Goal: Transaction & Acquisition: Purchase product/service

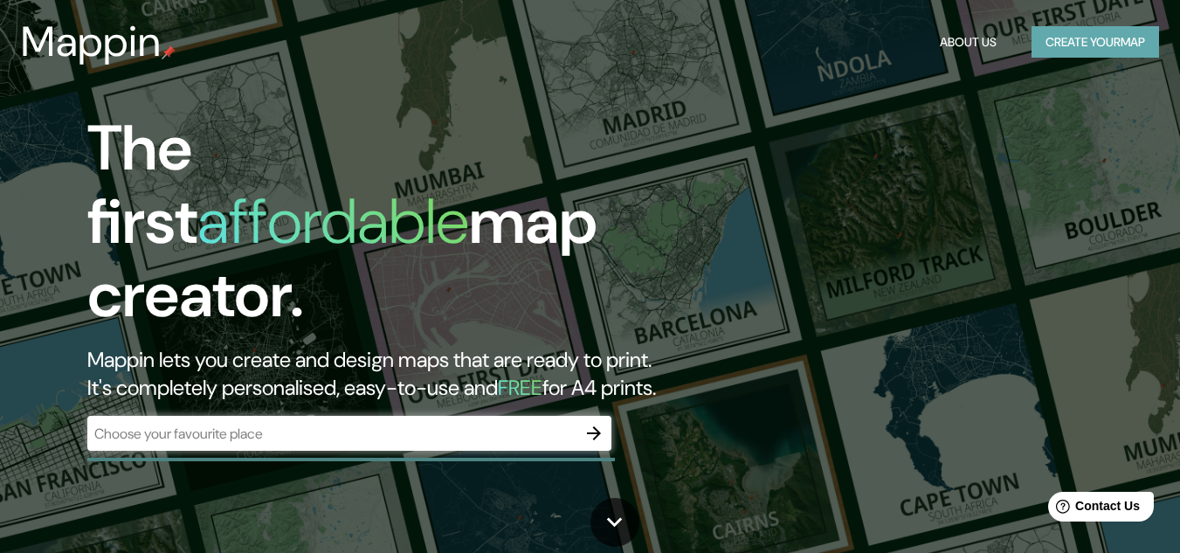
click at [1066, 47] on button "Create your map" at bounding box center [1095, 42] width 128 height 32
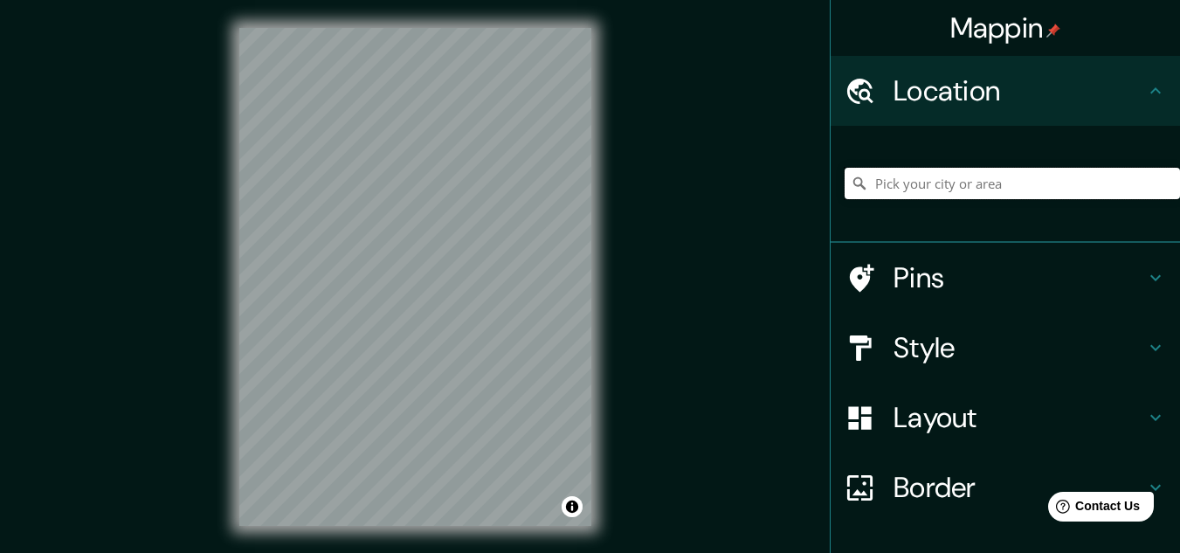
click at [949, 192] on input "Pick your city or area" at bounding box center [1012, 183] width 335 height 31
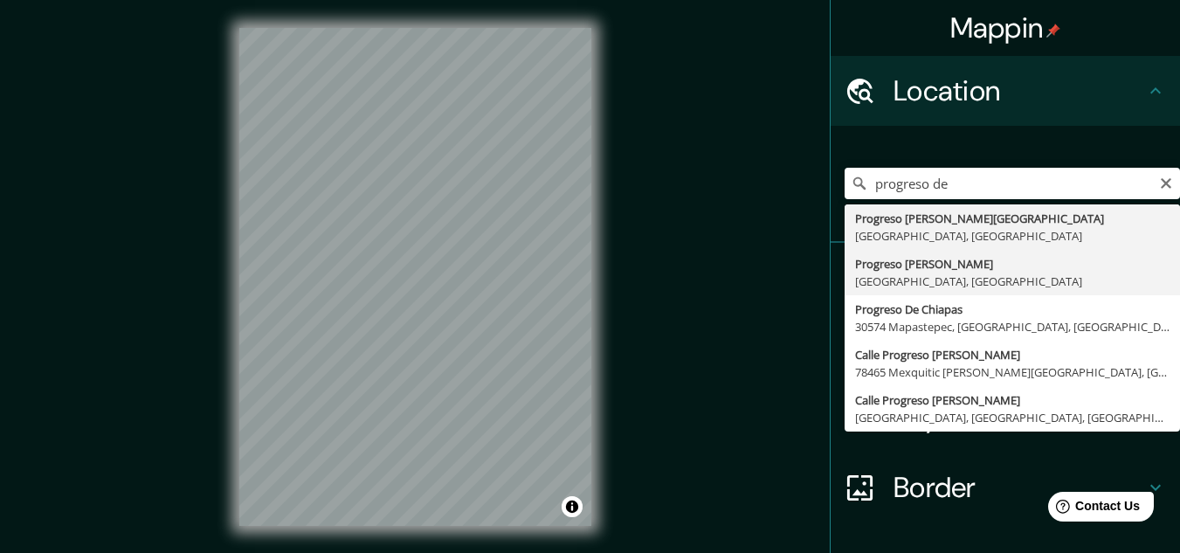
type input "Progreso de Obregón, [GEOGRAPHIC_DATA], [GEOGRAPHIC_DATA]"
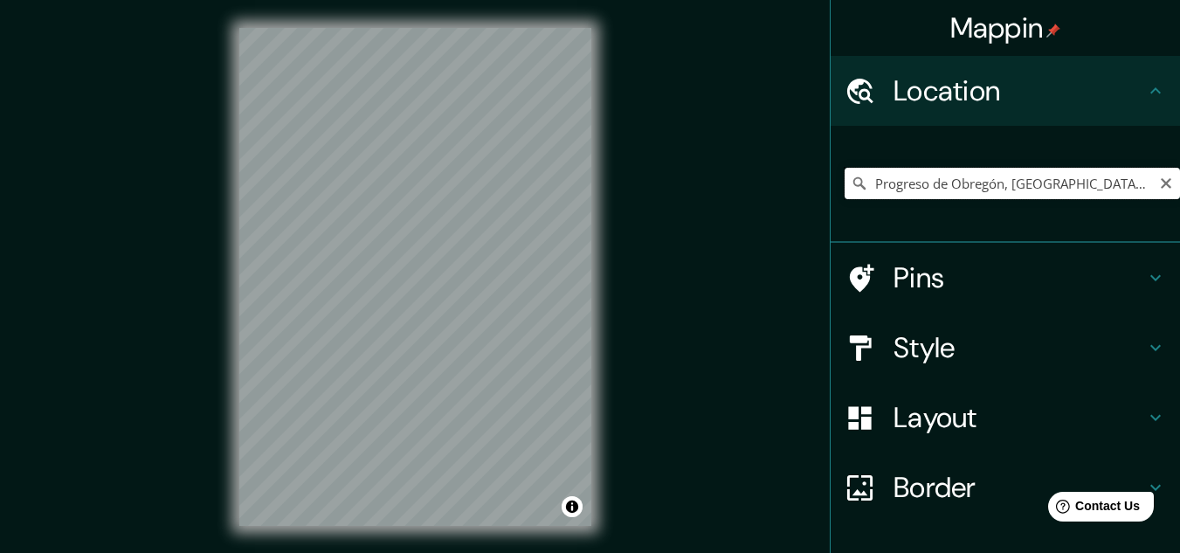
click at [1121, 192] on input "Progreso de Obregón, [GEOGRAPHIC_DATA], [GEOGRAPHIC_DATA]" at bounding box center [1012, 183] width 335 height 31
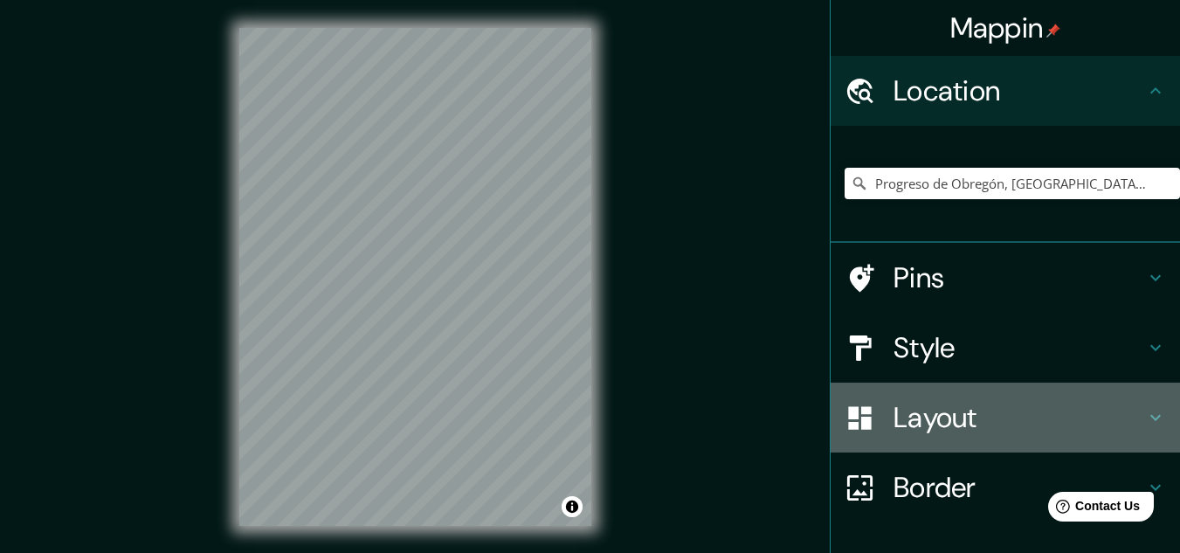
click at [946, 430] on h4 "Layout" at bounding box center [1019, 417] width 252 height 35
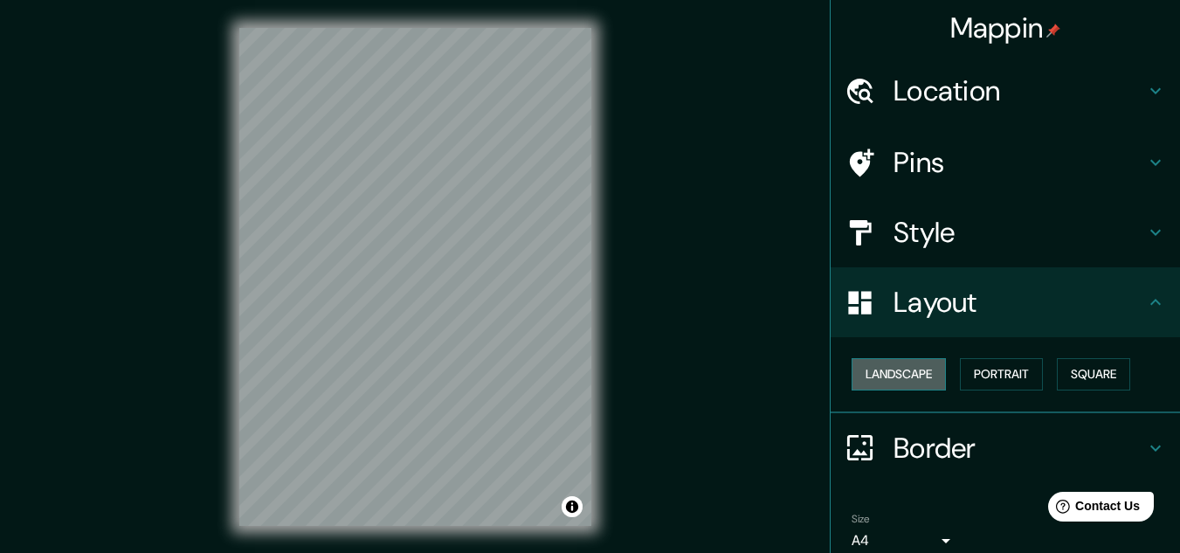
click at [899, 370] on button "Landscape" at bounding box center [899, 374] width 94 height 32
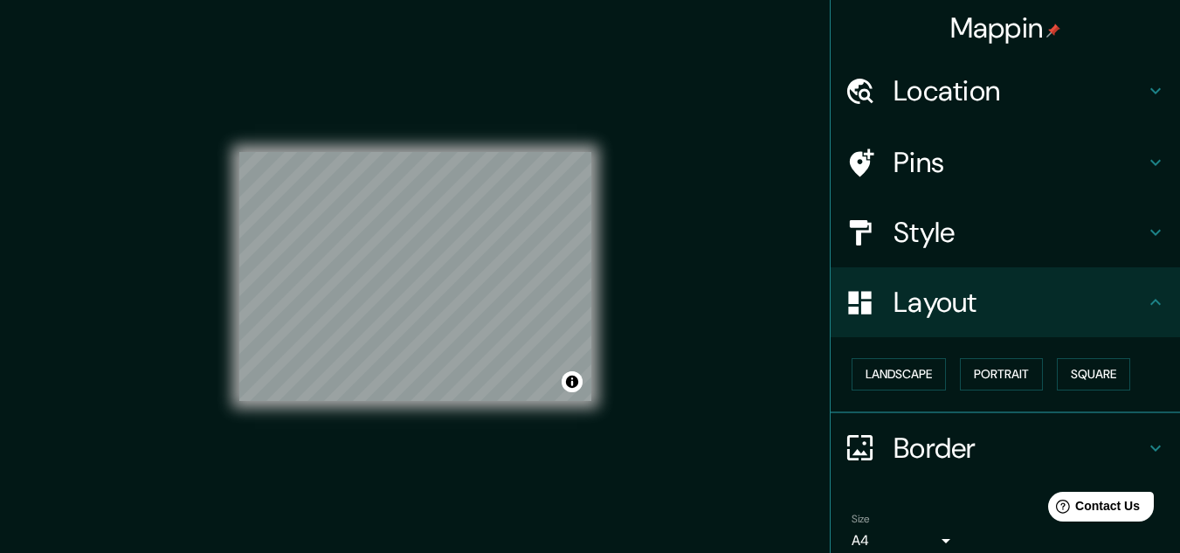
click at [1001, 228] on h4 "Style" at bounding box center [1019, 232] width 252 height 35
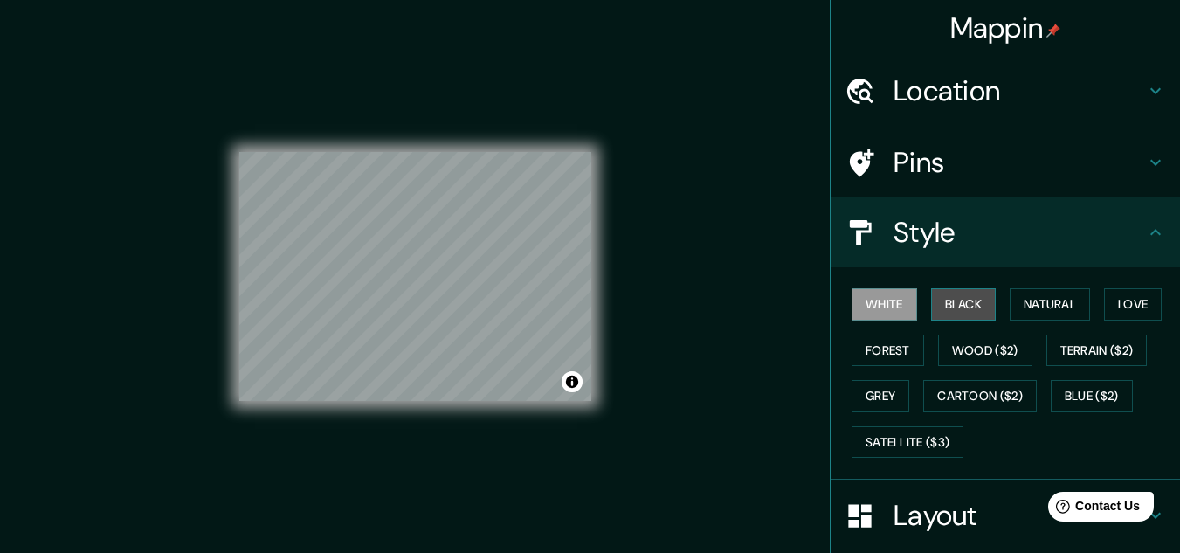
click at [962, 309] on button "Black" at bounding box center [964, 304] width 66 height 32
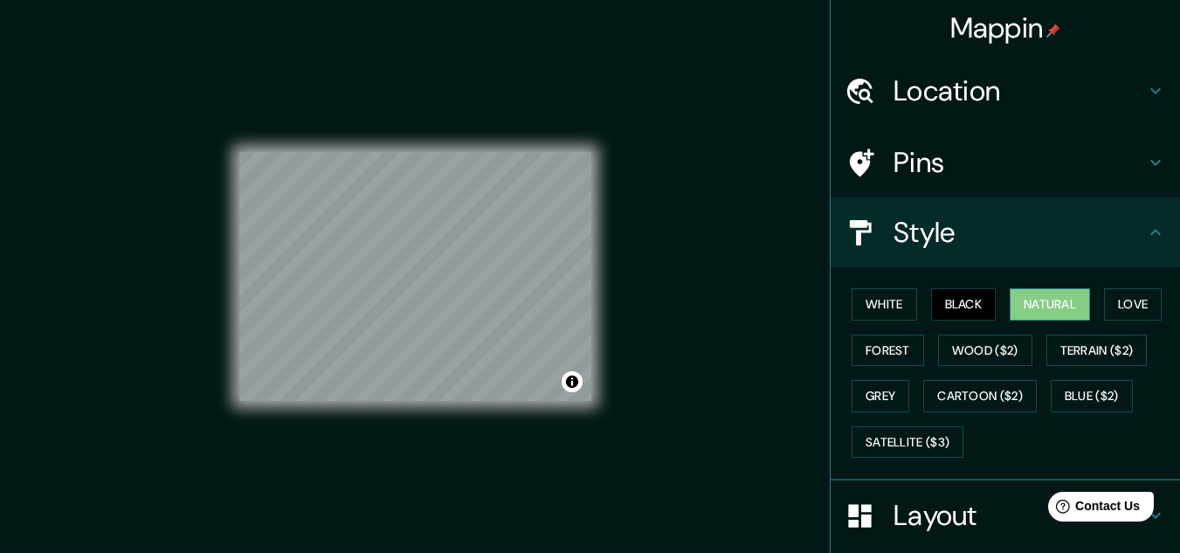
click at [1027, 299] on button "Natural" at bounding box center [1050, 304] width 80 height 32
click at [1114, 304] on button "Love" at bounding box center [1133, 304] width 58 height 32
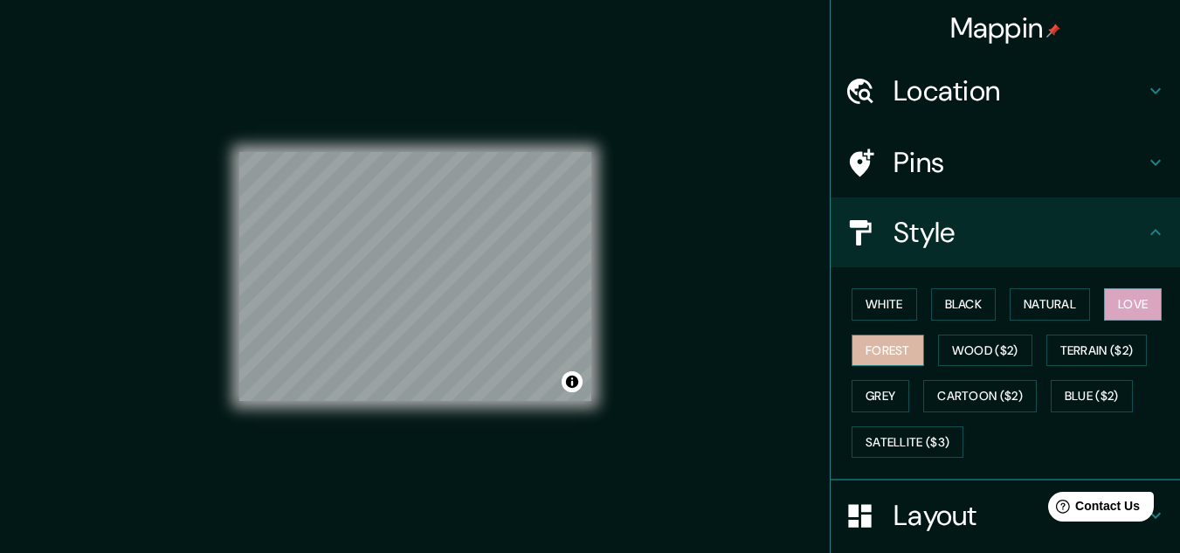
click at [870, 349] on button "Forest" at bounding box center [888, 350] width 72 height 32
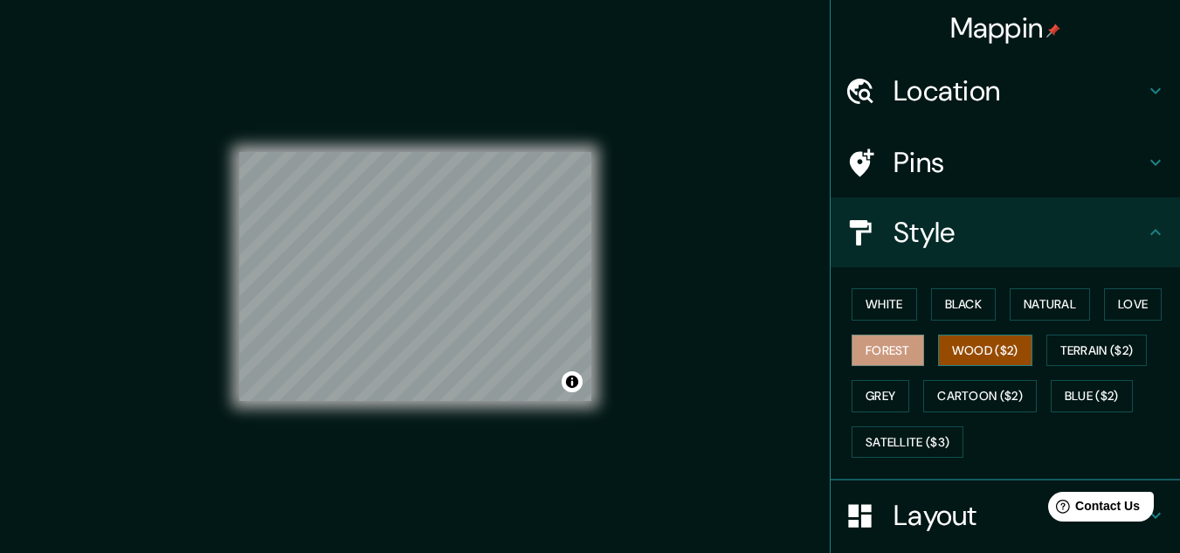
click at [938, 363] on button "Wood ($2)" at bounding box center [985, 350] width 94 height 32
click at [1111, 354] on button "Terrain ($2)" at bounding box center [1096, 350] width 101 height 32
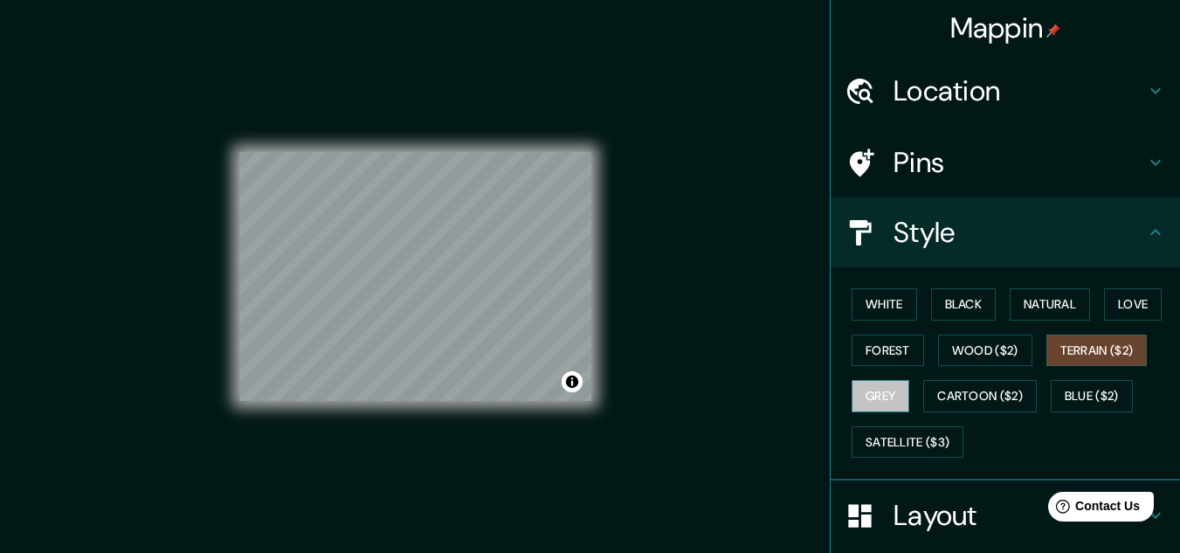
click at [882, 403] on button "Grey" at bounding box center [881, 396] width 58 height 32
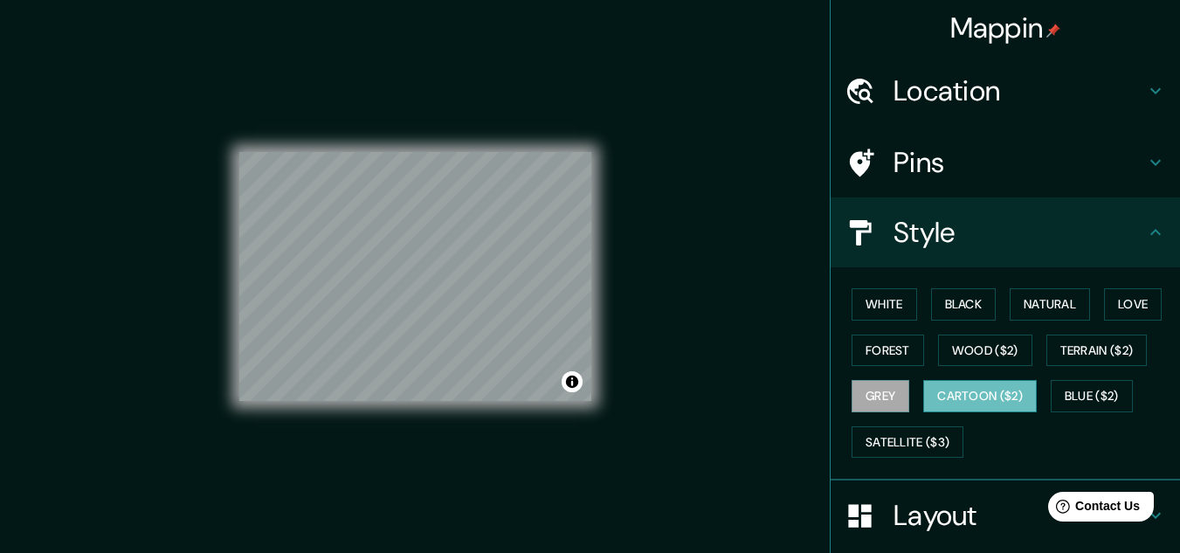
click at [960, 390] on button "Cartoon ($2)" at bounding box center [980, 396] width 114 height 32
click at [1082, 397] on button "Blue ($2)" at bounding box center [1092, 396] width 82 height 32
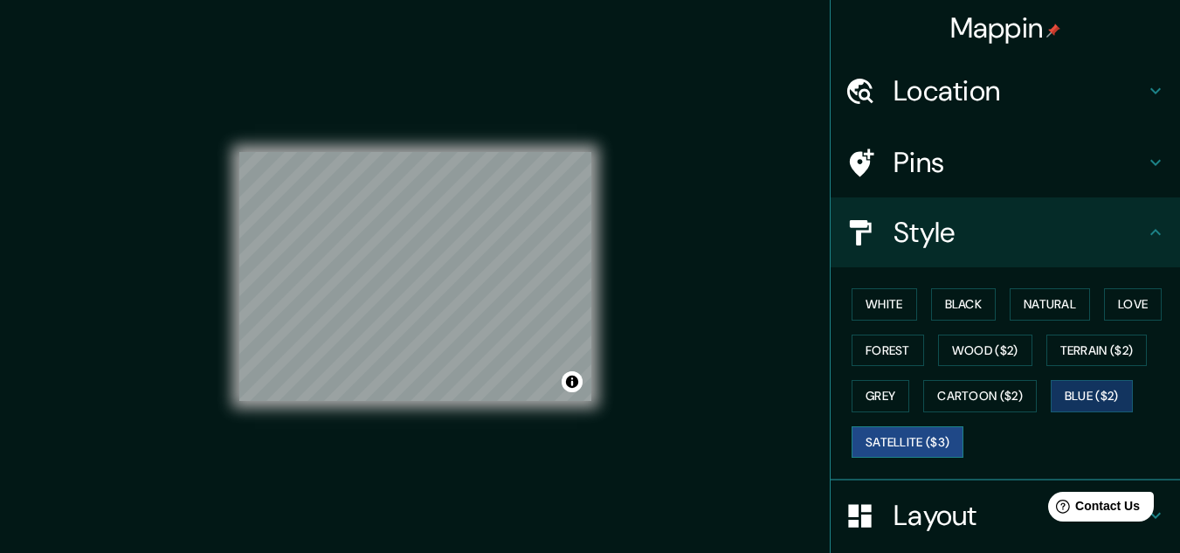
click at [886, 435] on button "Satellite ($3)" at bounding box center [908, 442] width 112 height 32
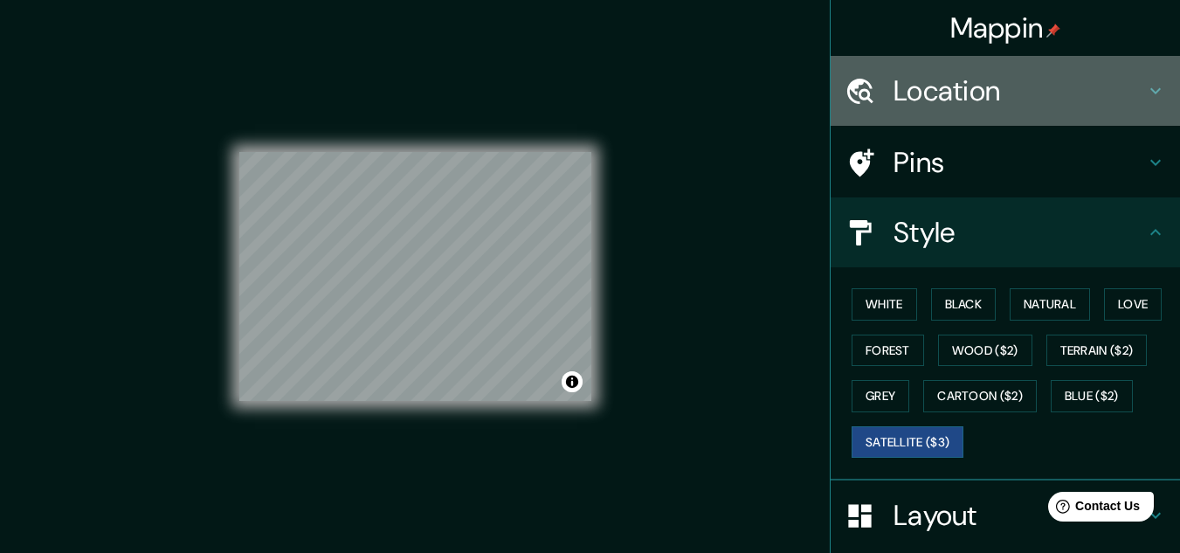
click at [962, 79] on h4 "Location" at bounding box center [1019, 90] width 252 height 35
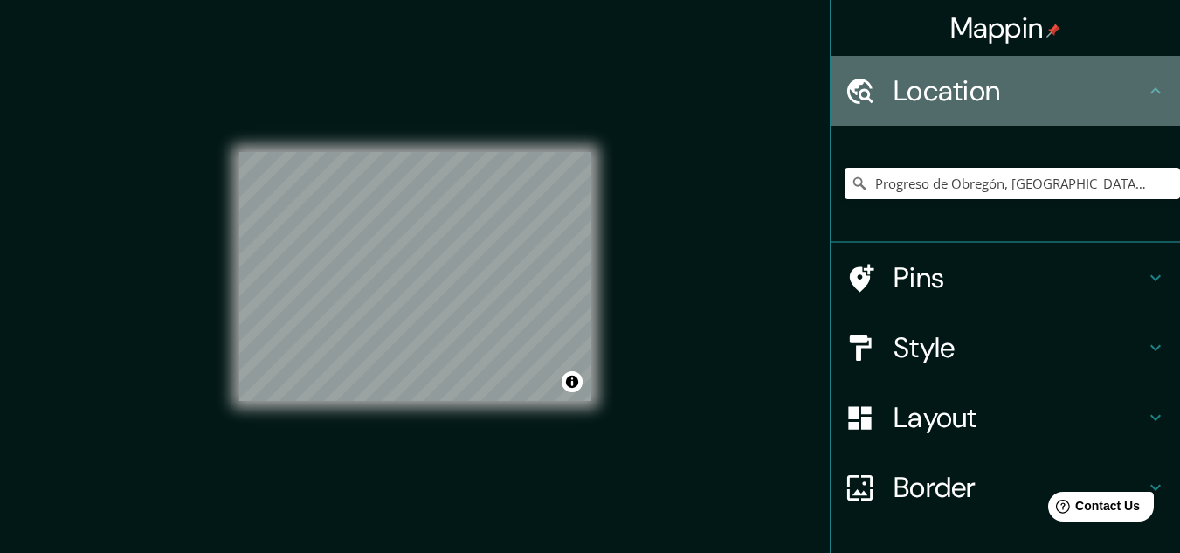
click at [962, 79] on h4 "Location" at bounding box center [1019, 90] width 252 height 35
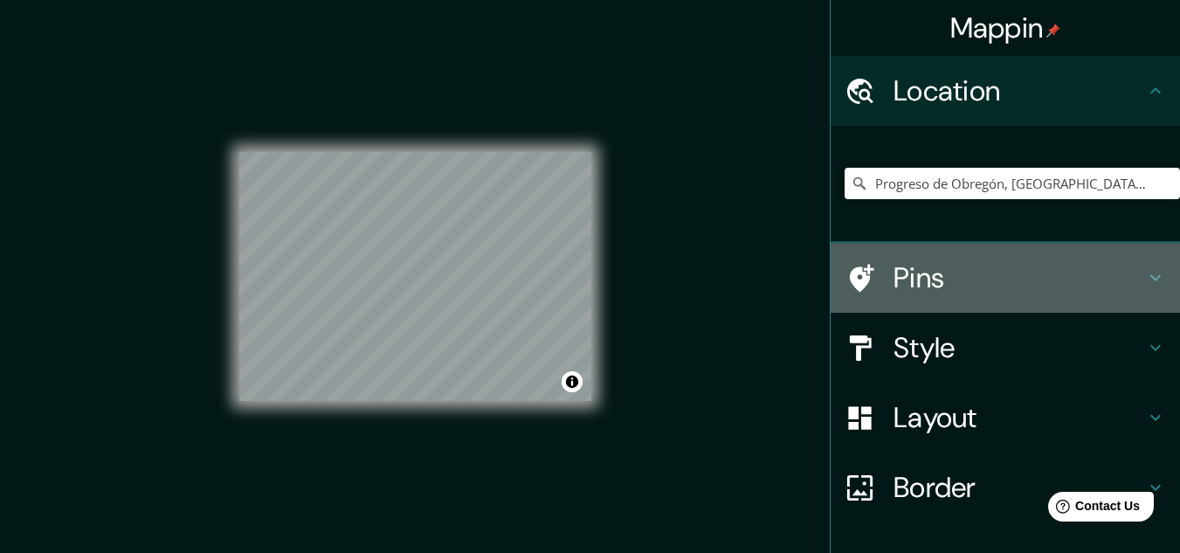
click at [1008, 277] on h4 "Pins" at bounding box center [1019, 277] width 252 height 35
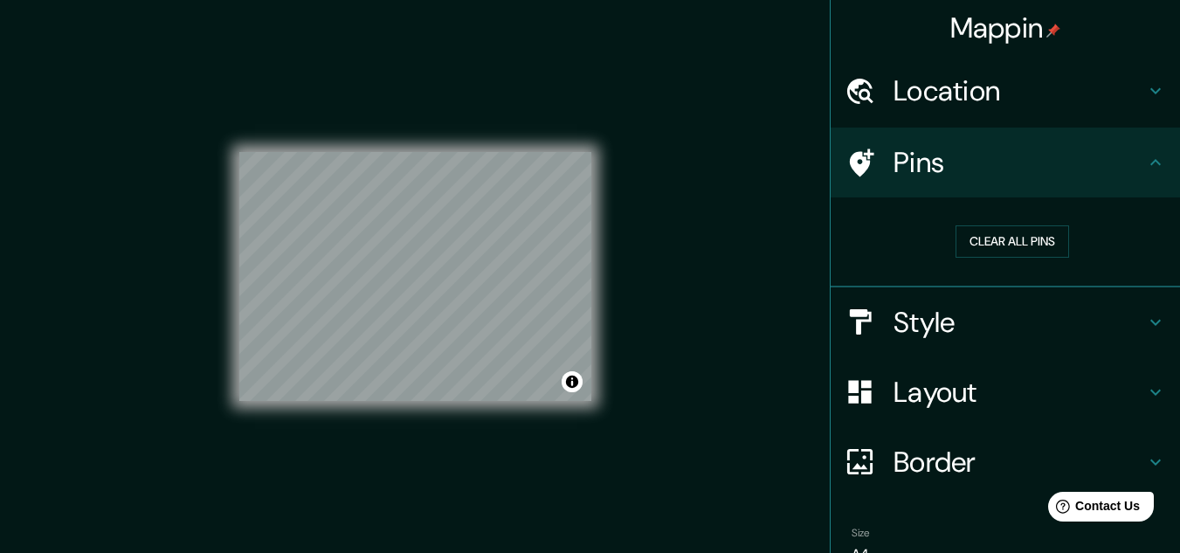
click at [1028, 316] on h4 "Style" at bounding box center [1019, 322] width 252 height 35
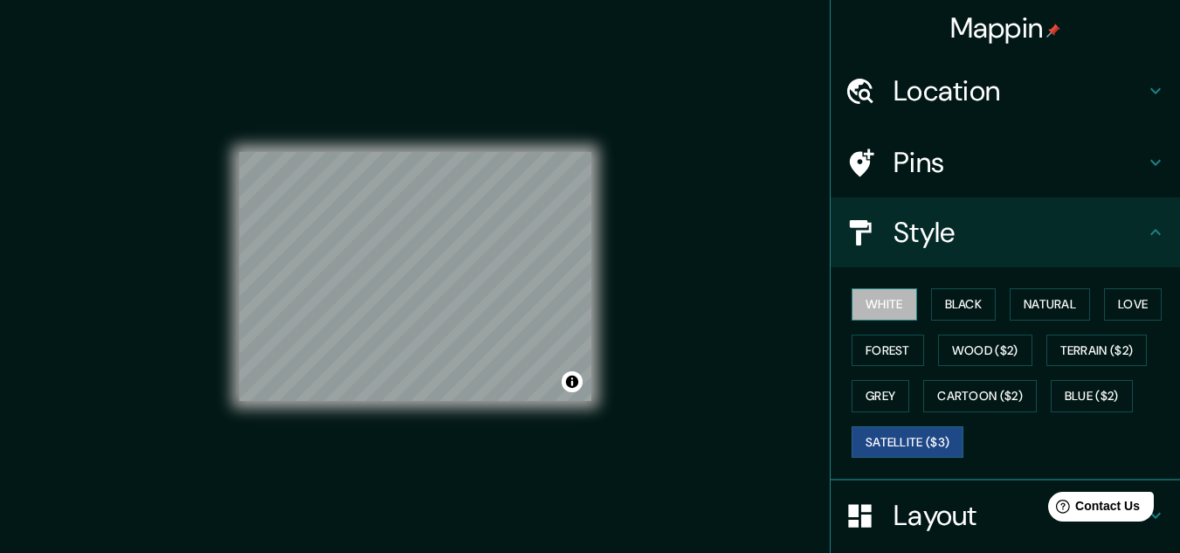
click at [889, 300] on button "White" at bounding box center [885, 304] width 66 height 32
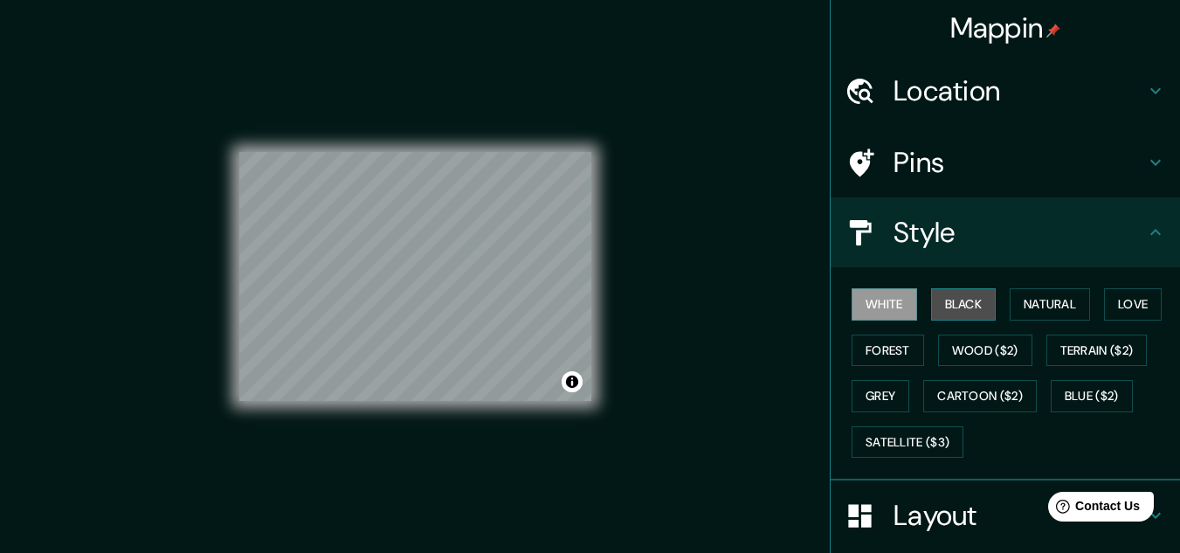
click at [955, 292] on button "Black" at bounding box center [964, 304] width 66 height 32
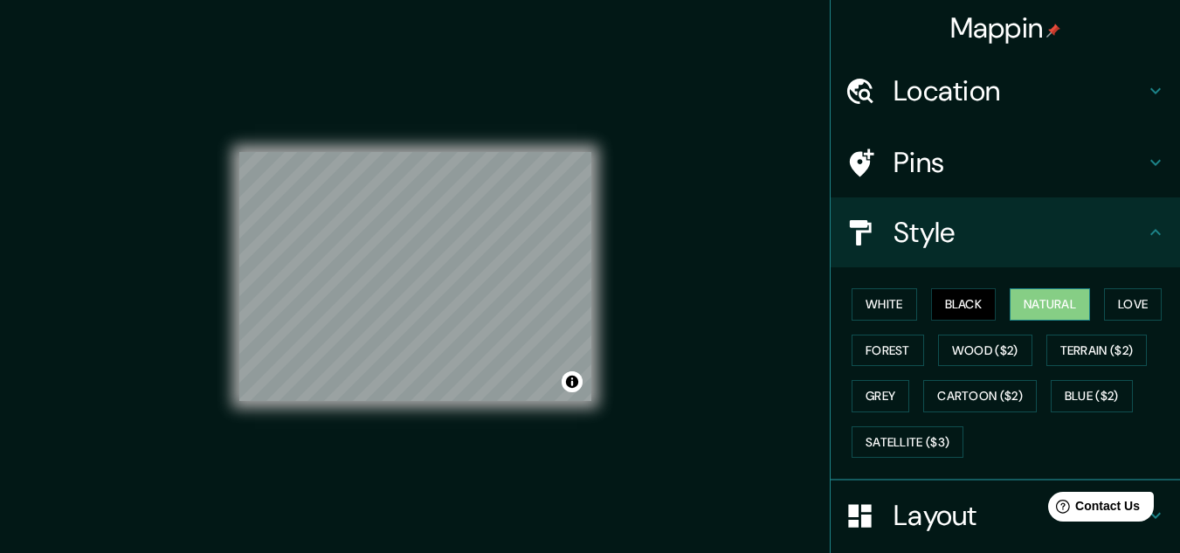
click at [1019, 305] on button "Natural" at bounding box center [1050, 304] width 80 height 32
click at [1137, 309] on button "Love" at bounding box center [1133, 304] width 58 height 32
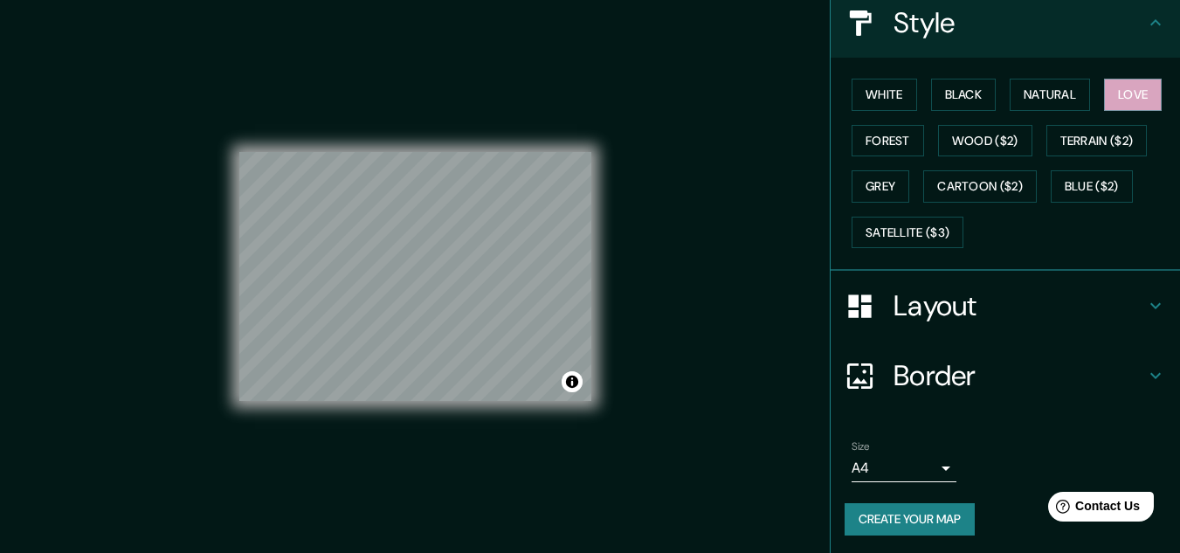
scroll to position [213, 0]
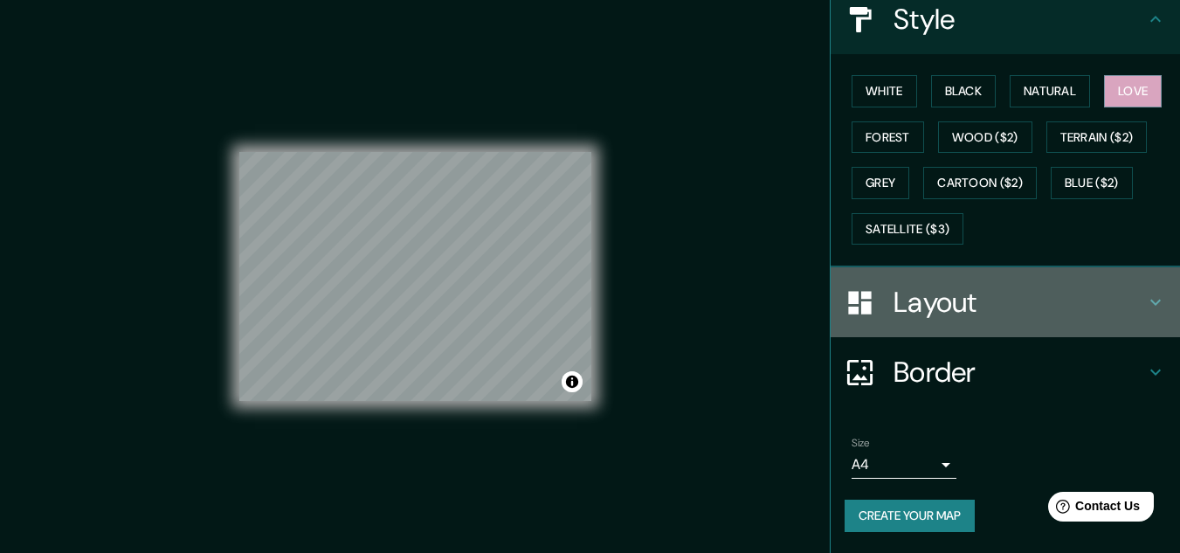
click at [1056, 320] on div "Layout" at bounding box center [1005, 302] width 349 height 70
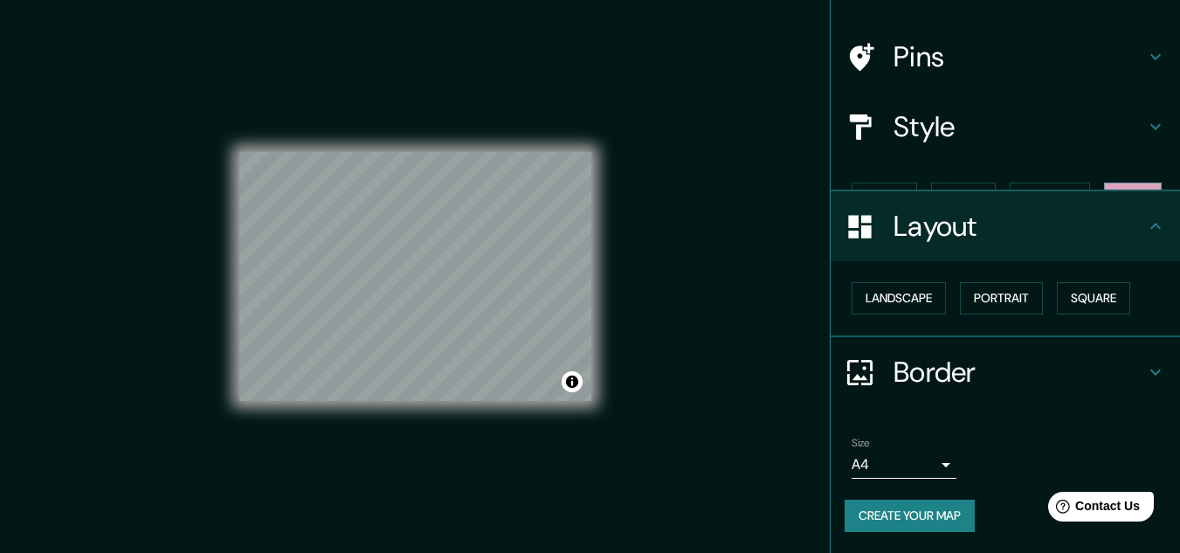
scroll to position [75, 0]
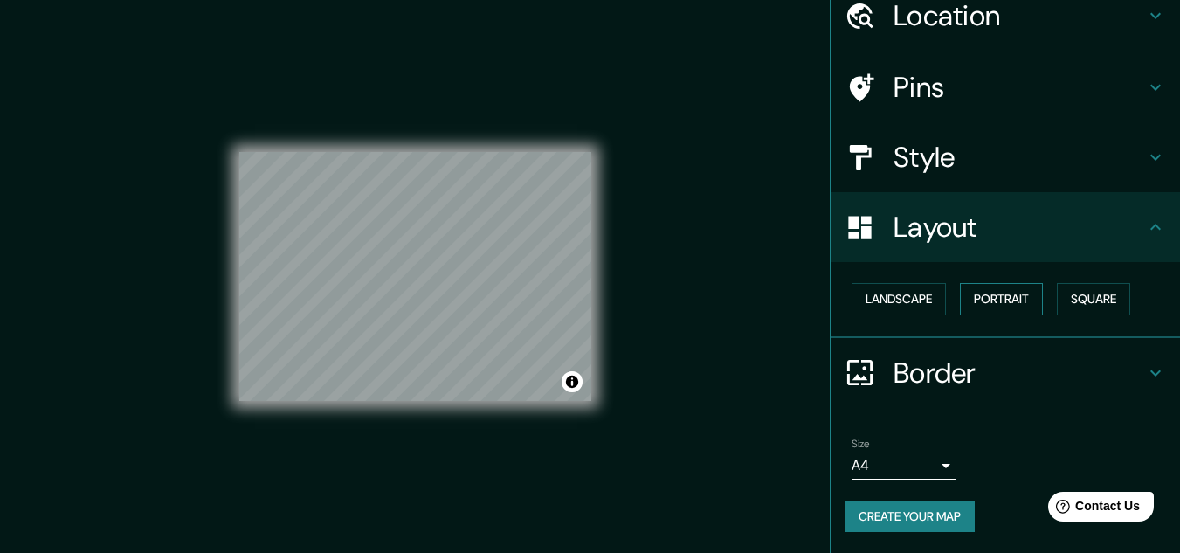
click at [986, 293] on button "Portrait" at bounding box center [1001, 299] width 83 height 32
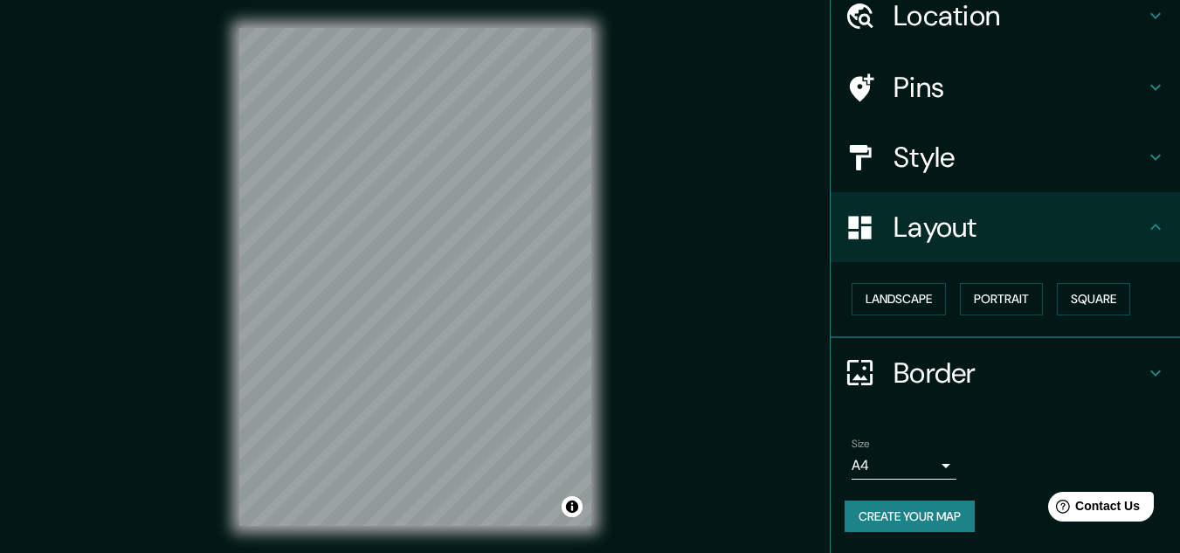
click at [1041, 290] on div "Landscape [GEOGRAPHIC_DATA]" at bounding box center [1012, 299] width 335 height 46
click at [1069, 294] on button "Square" at bounding box center [1093, 299] width 73 height 32
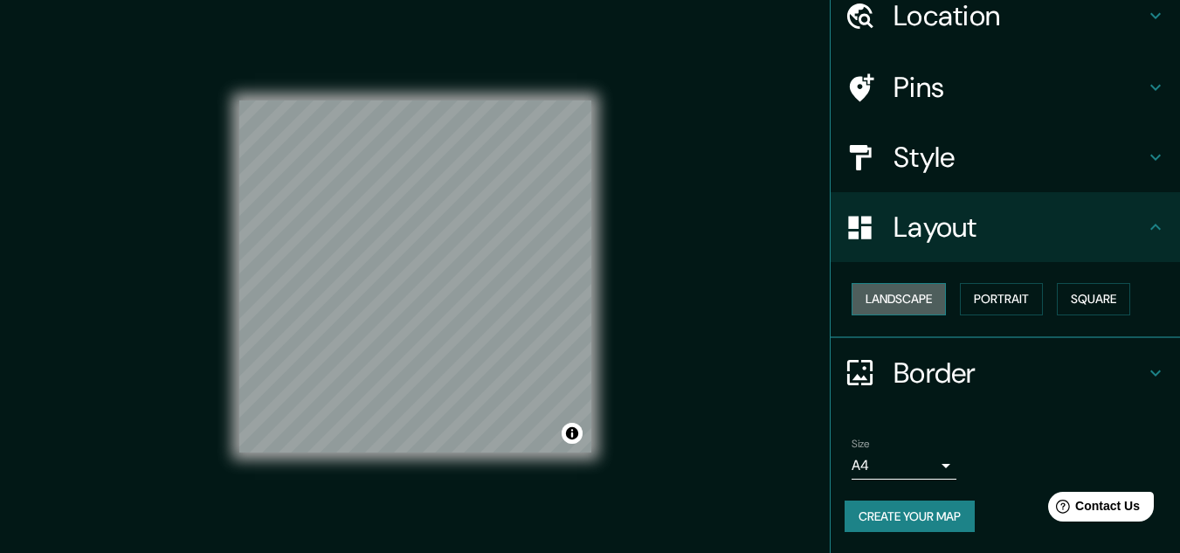
click at [927, 297] on button "Landscape" at bounding box center [899, 299] width 94 height 32
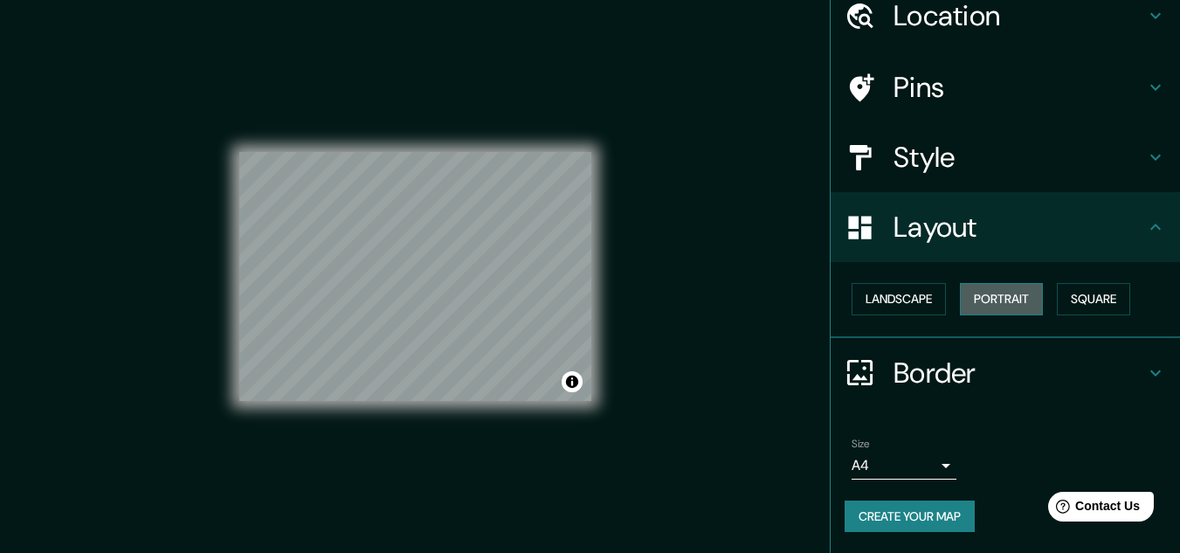
click at [1001, 285] on button "Portrait" at bounding box center [1001, 299] width 83 height 32
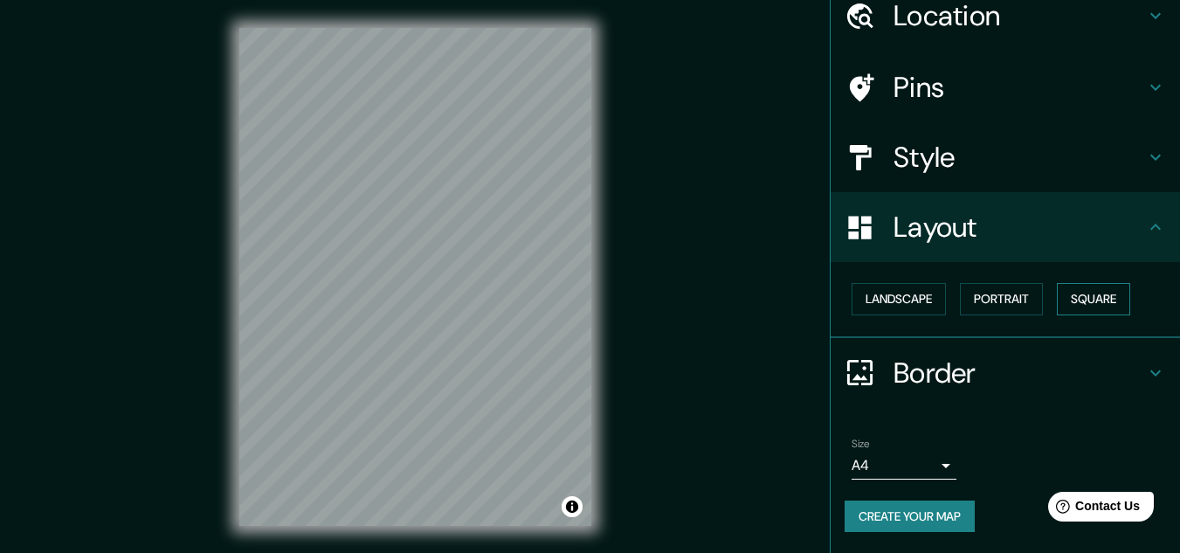
click at [1084, 290] on button "Square" at bounding box center [1093, 299] width 73 height 32
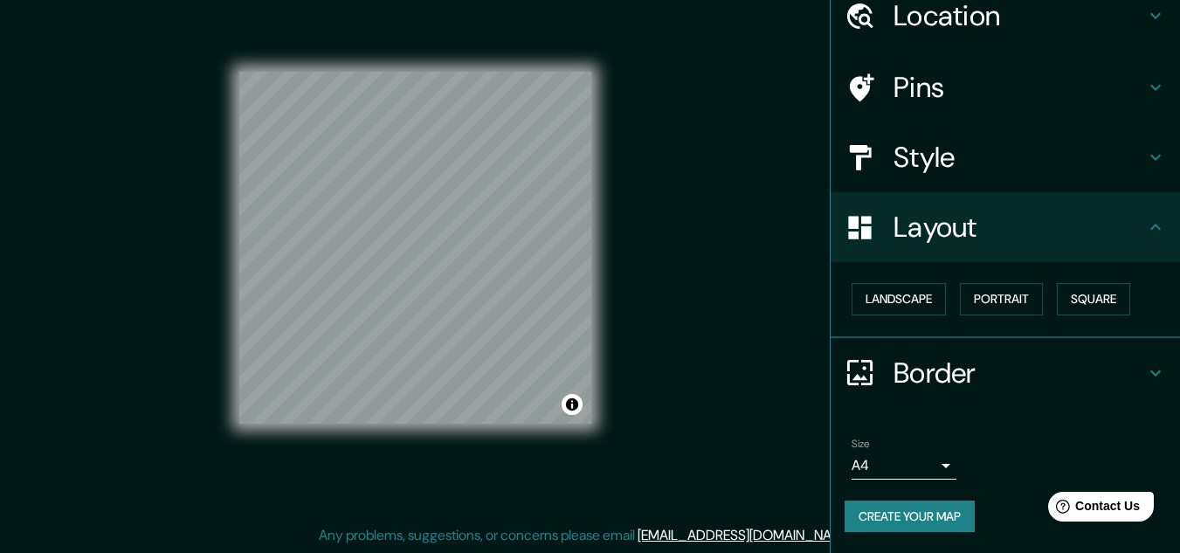
click at [1031, 168] on h4 "Style" at bounding box center [1019, 157] width 252 height 35
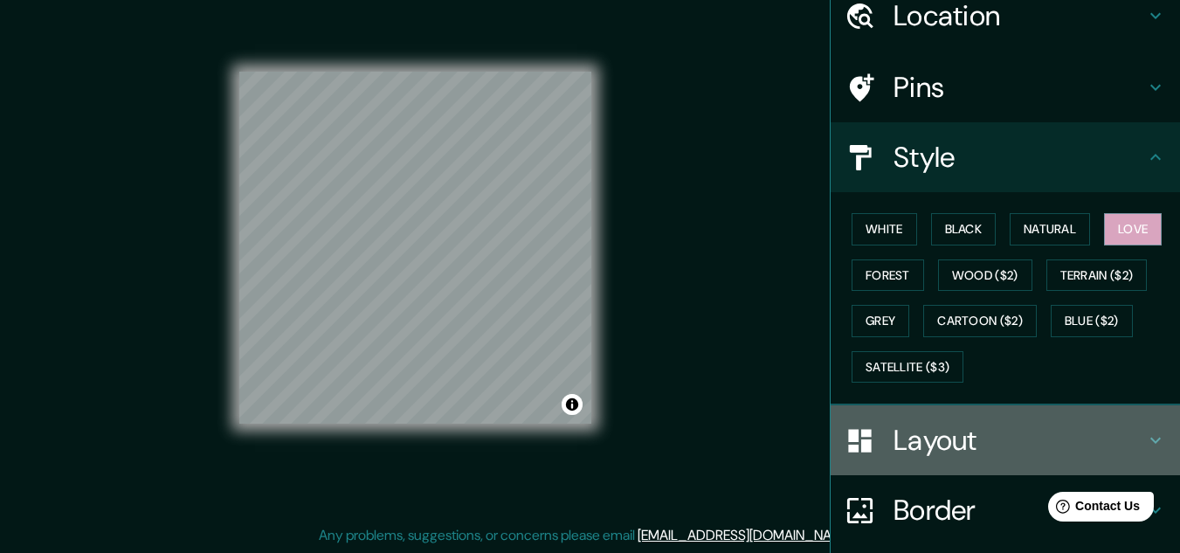
click at [919, 434] on h4 "Layout" at bounding box center [1019, 440] width 252 height 35
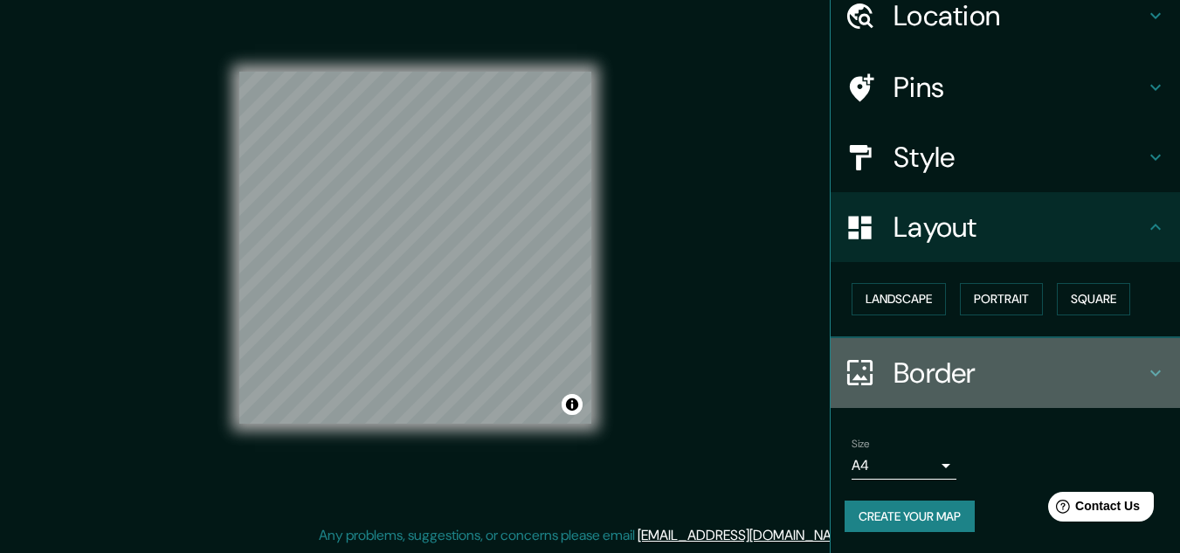
click at [1041, 384] on h4 "Border" at bounding box center [1019, 372] width 252 height 35
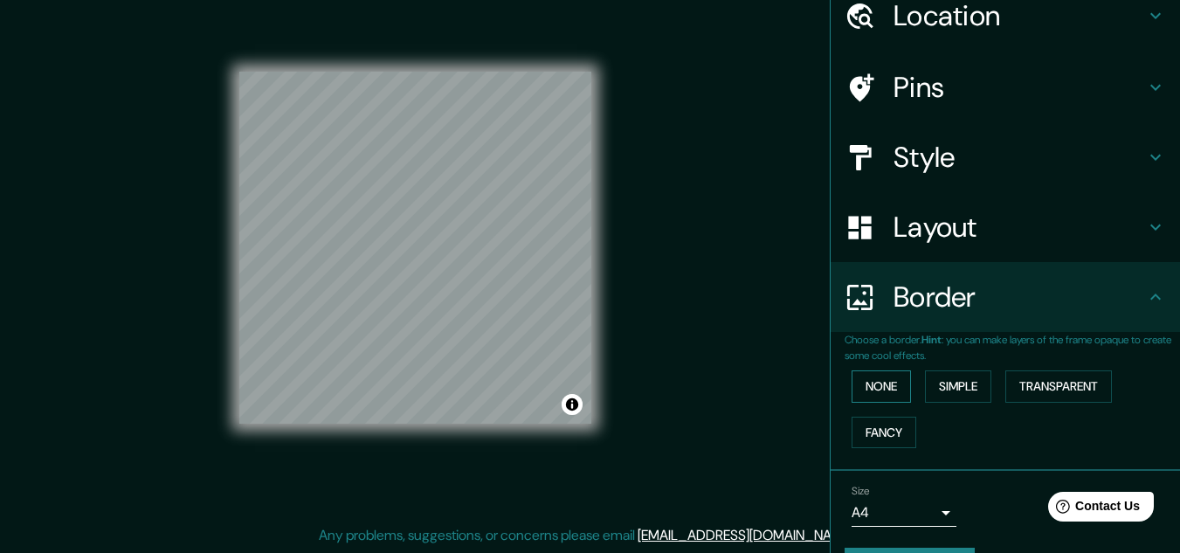
click at [873, 394] on button "None" at bounding box center [881, 386] width 59 height 32
click at [865, 429] on button "Fancy" at bounding box center [884, 433] width 65 height 32
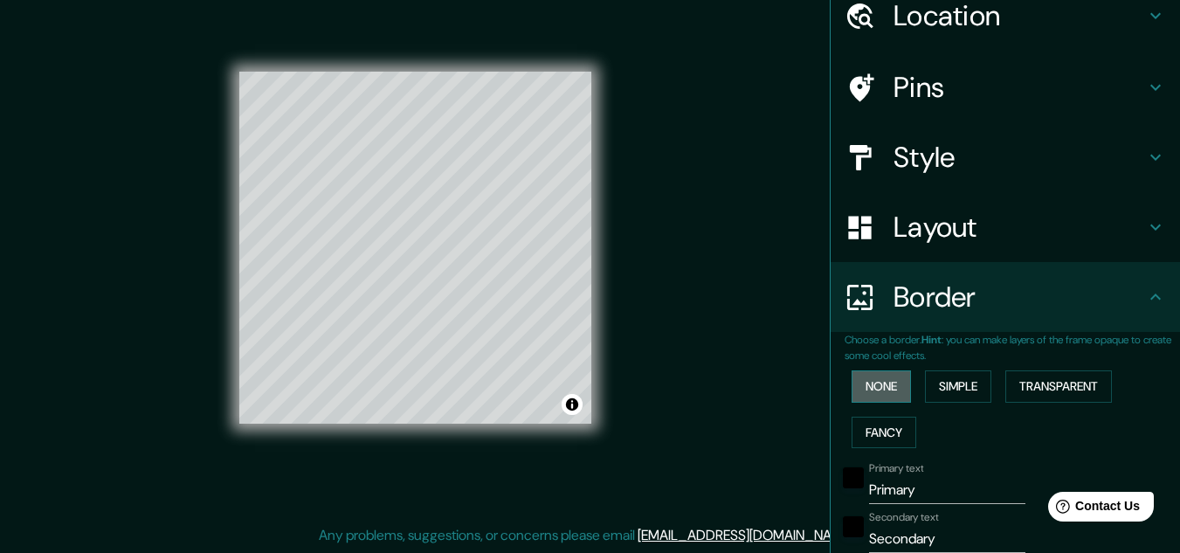
click at [872, 388] on button "None" at bounding box center [881, 386] width 59 height 32
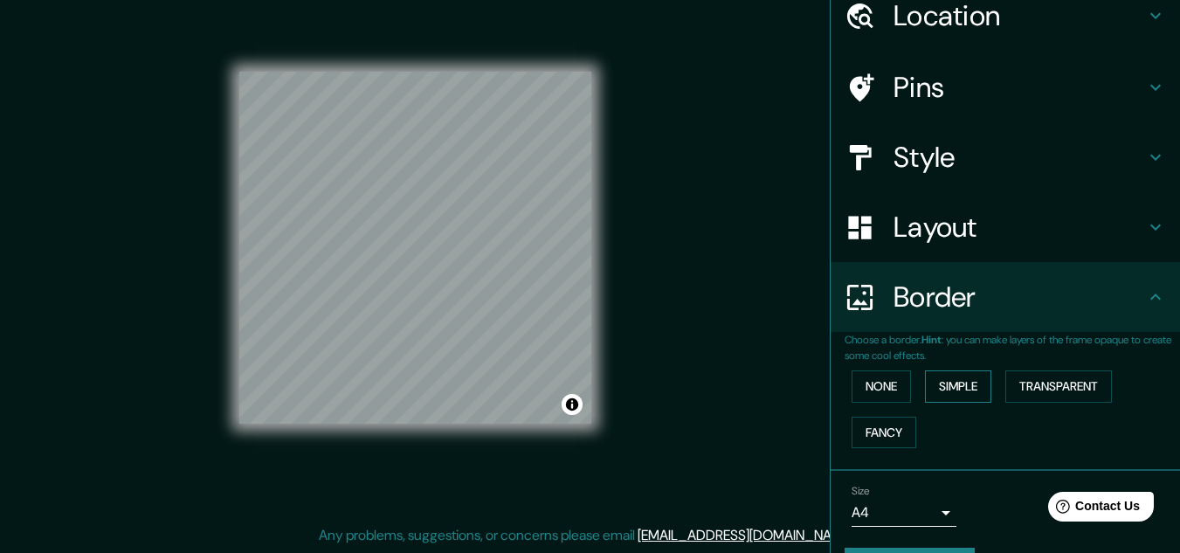
click at [964, 372] on button "Simple" at bounding box center [958, 386] width 66 height 32
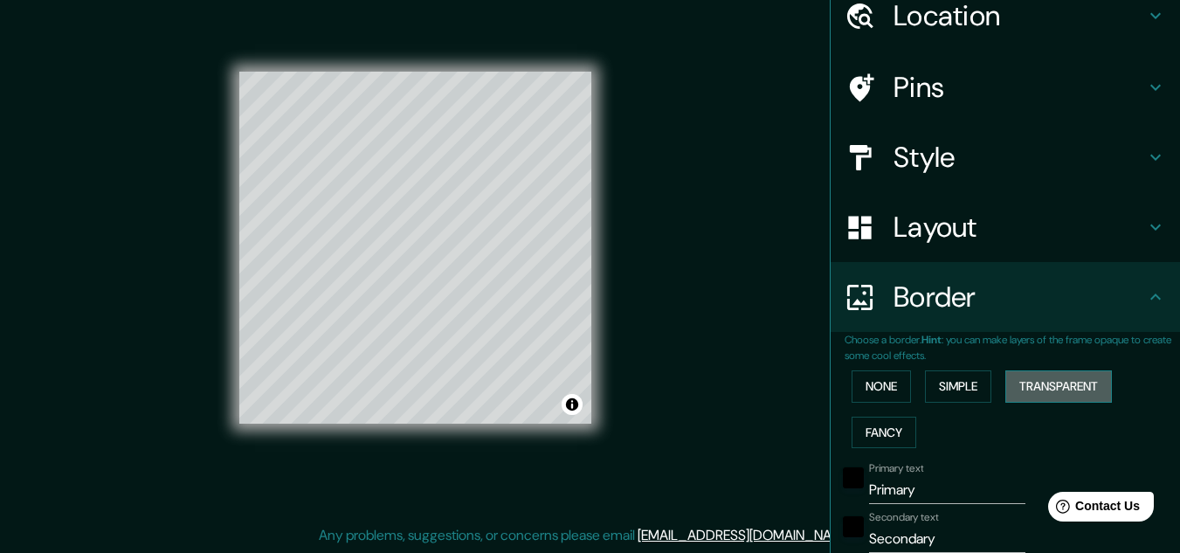
click at [1106, 382] on button "Transparent" at bounding box center [1058, 386] width 107 height 32
click at [879, 390] on button "None" at bounding box center [881, 386] width 59 height 32
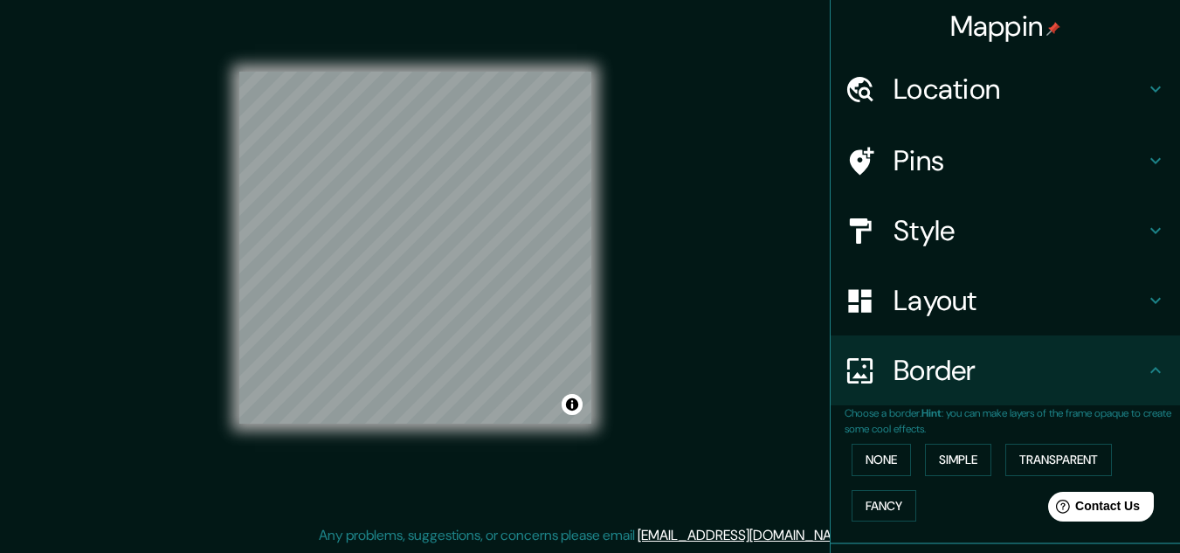
scroll to position [0, 0]
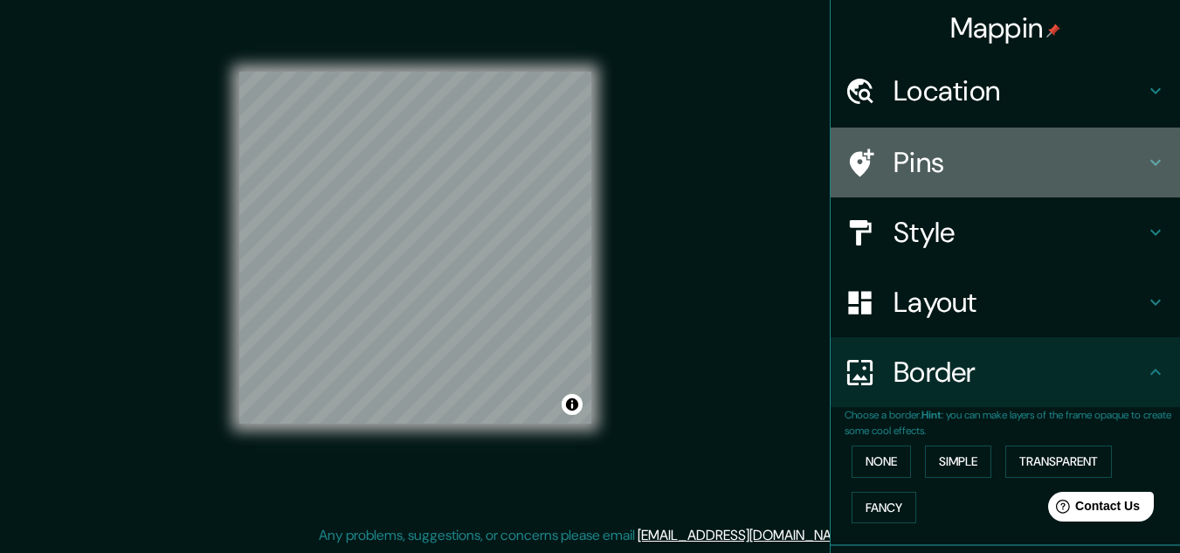
click at [935, 171] on h4 "Pins" at bounding box center [1019, 162] width 252 height 35
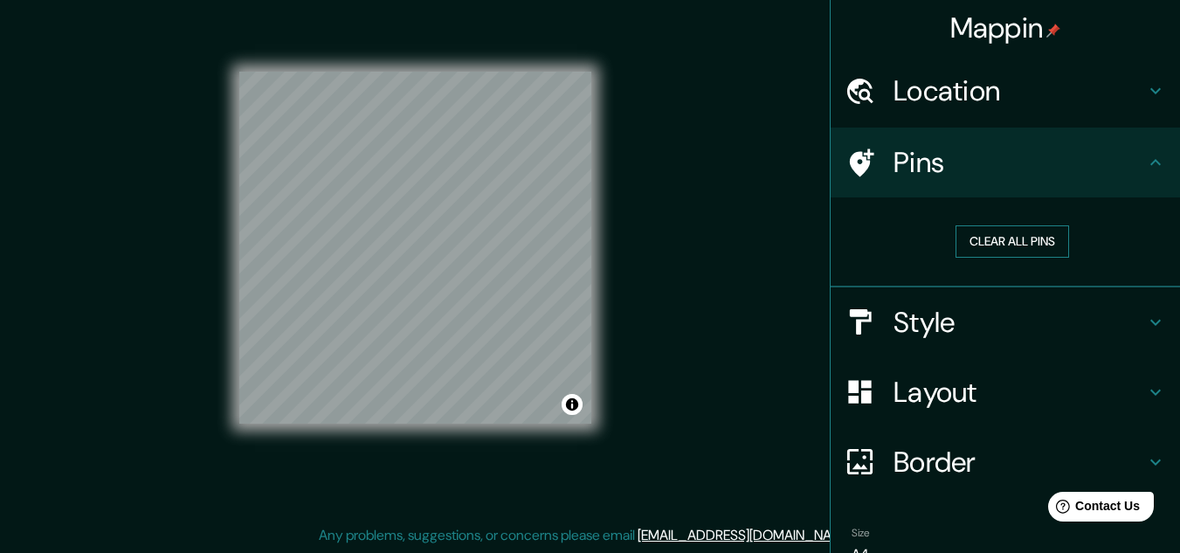
click at [971, 238] on button "Clear all pins" at bounding box center [1012, 241] width 114 height 32
click at [975, 87] on h4 "Location" at bounding box center [1019, 90] width 252 height 35
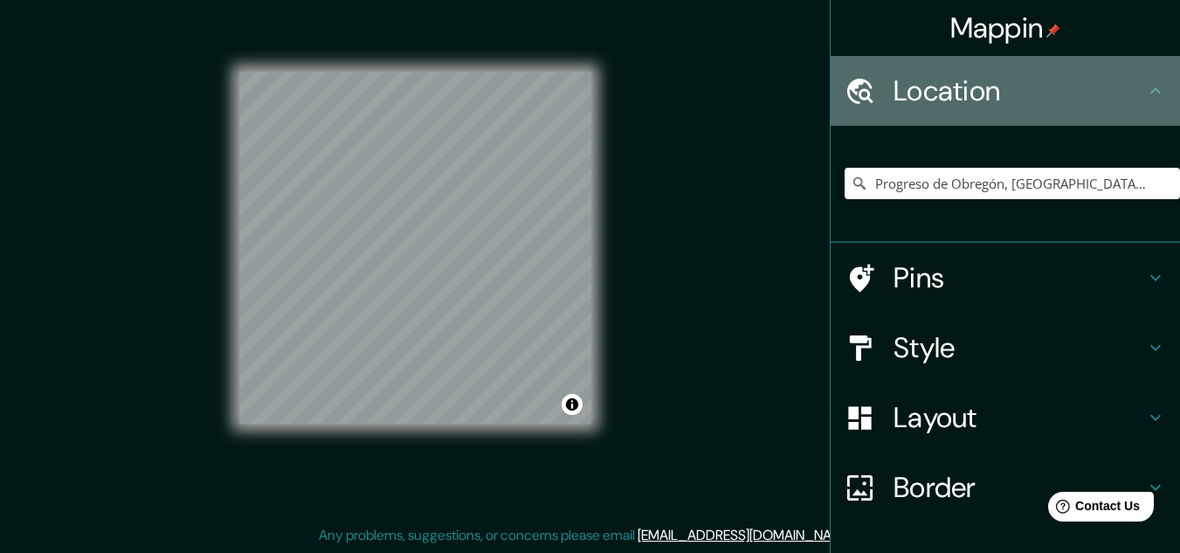
click at [975, 87] on h4 "Location" at bounding box center [1019, 90] width 252 height 35
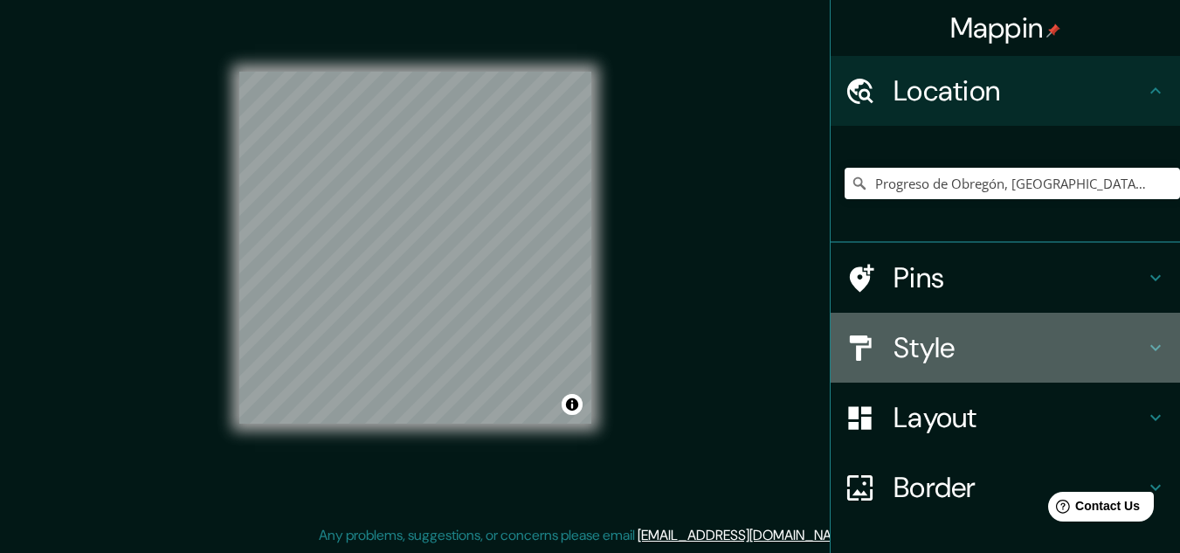
click at [1002, 355] on h4 "Style" at bounding box center [1019, 347] width 252 height 35
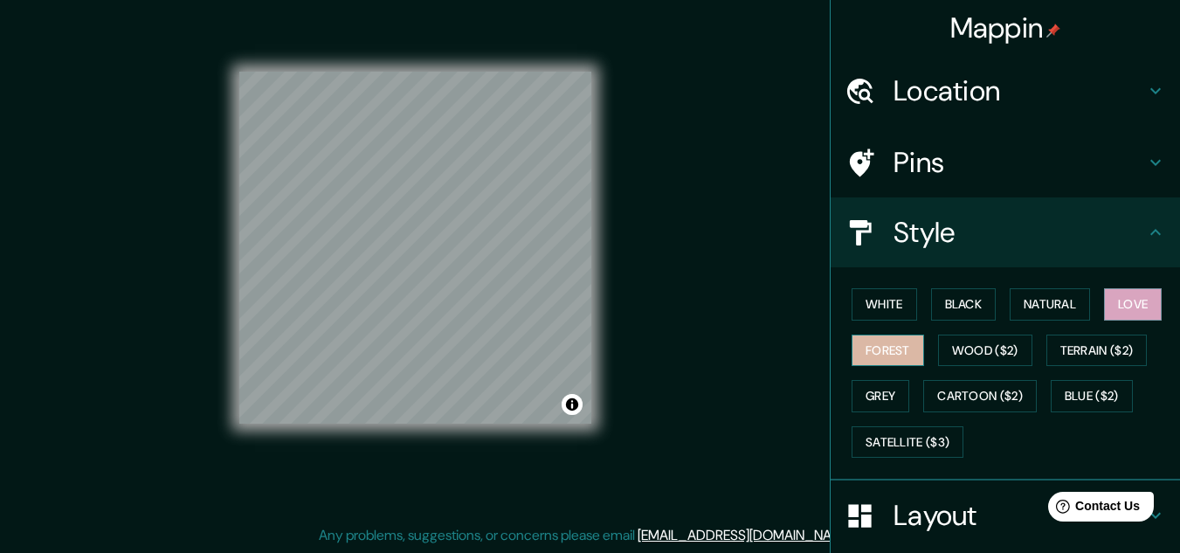
click at [864, 338] on button "Forest" at bounding box center [888, 350] width 72 height 32
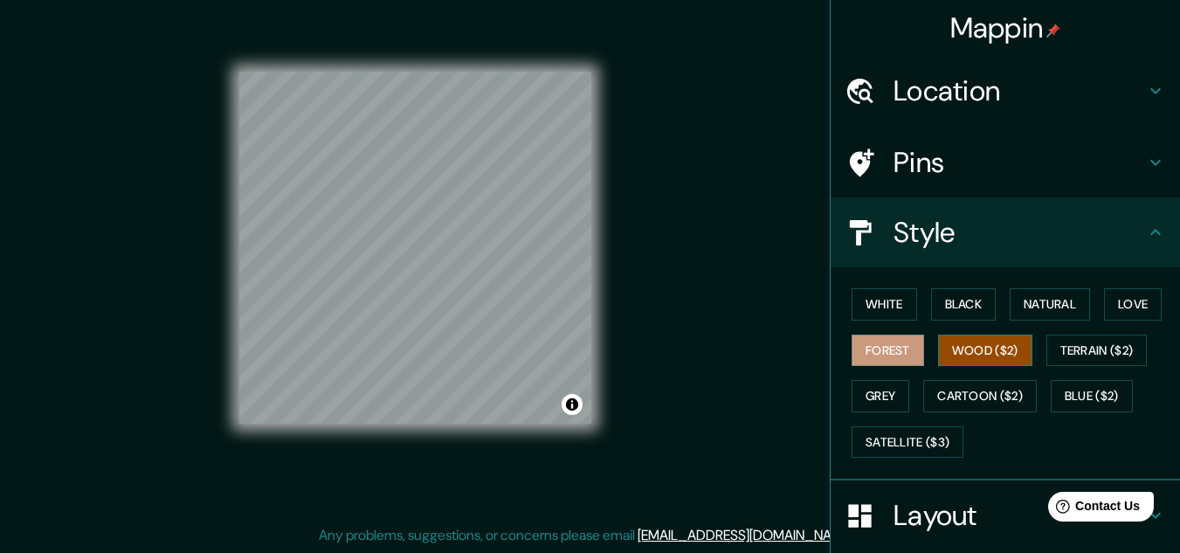
click at [962, 349] on button "Wood ($2)" at bounding box center [985, 350] width 94 height 32
click at [879, 340] on button "Forest" at bounding box center [888, 350] width 72 height 32
click at [867, 300] on button "White" at bounding box center [885, 304] width 66 height 32
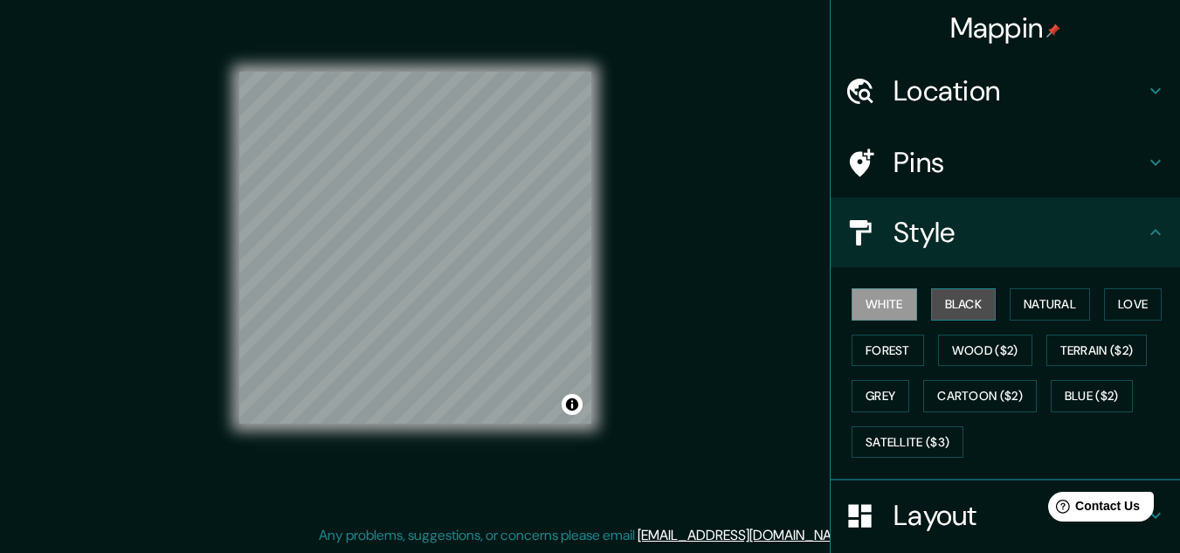
click at [944, 313] on button "Black" at bounding box center [964, 304] width 66 height 32
click at [982, 303] on button "Black" at bounding box center [964, 304] width 66 height 32
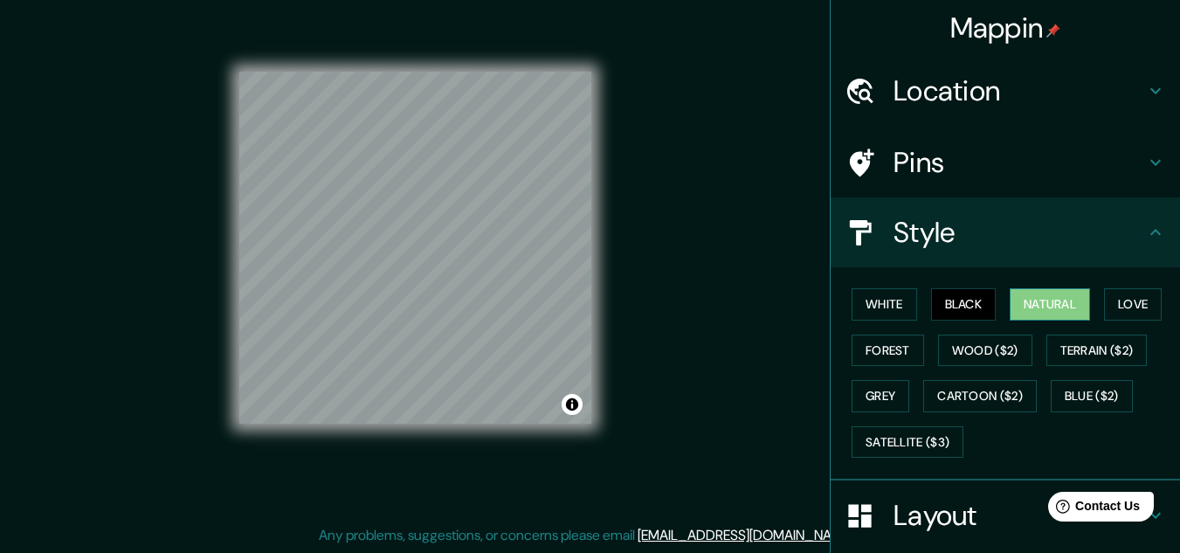
click at [1011, 308] on button "Natural" at bounding box center [1050, 304] width 80 height 32
click at [1117, 309] on button "Love" at bounding box center [1133, 304] width 58 height 32
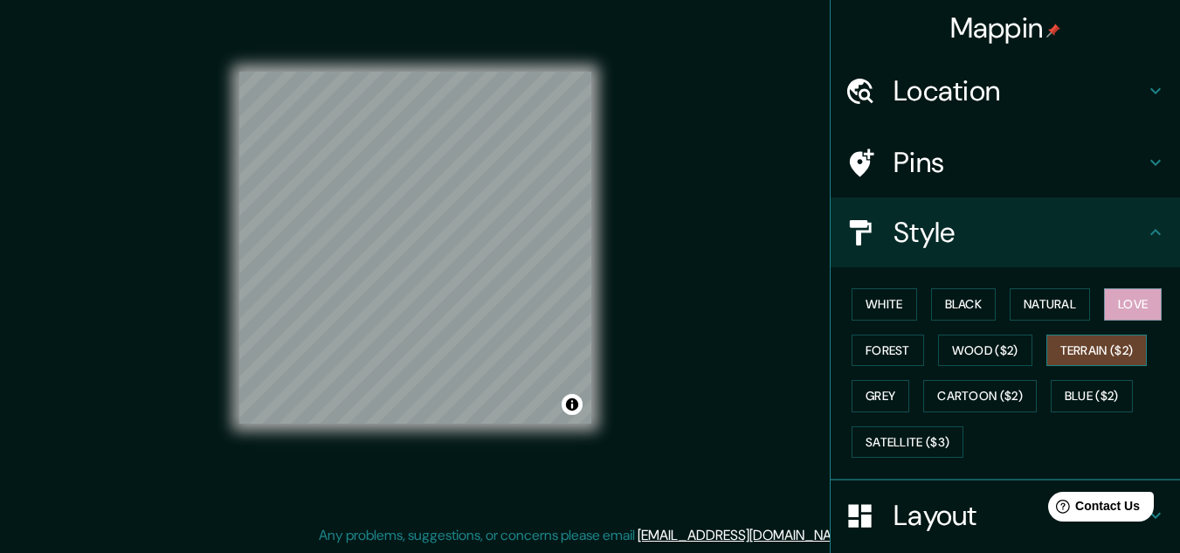
click at [1100, 344] on button "Terrain ($2)" at bounding box center [1096, 350] width 101 height 32
click at [1083, 390] on button "Blue ($2)" at bounding box center [1092, 396] width 82 height 32
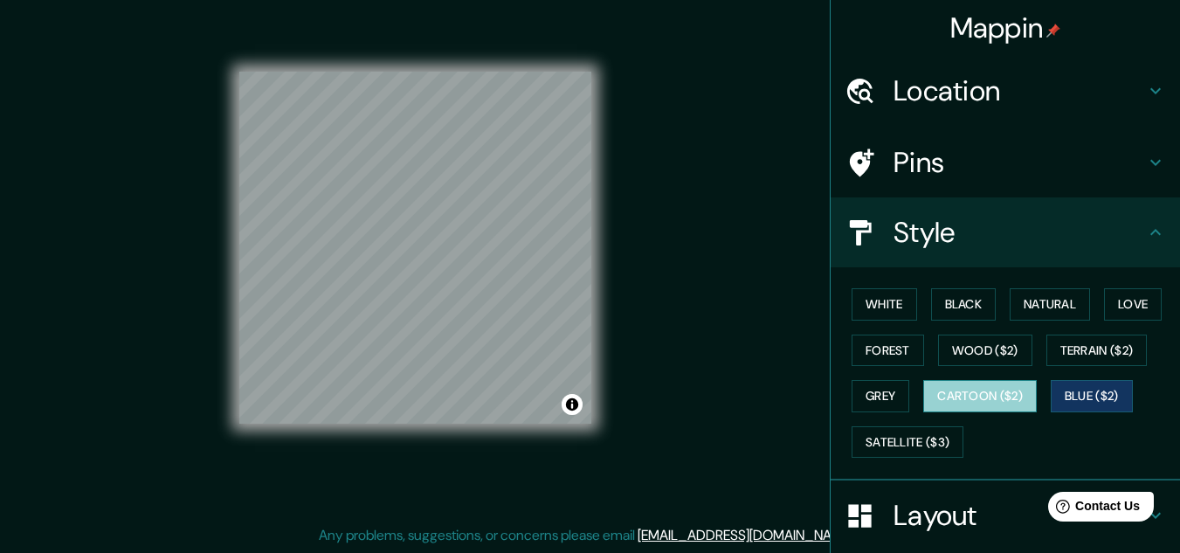
click at [987, 387] on button "Cartoon ($2)" at bounding box center [980, 396] width 114 height 32
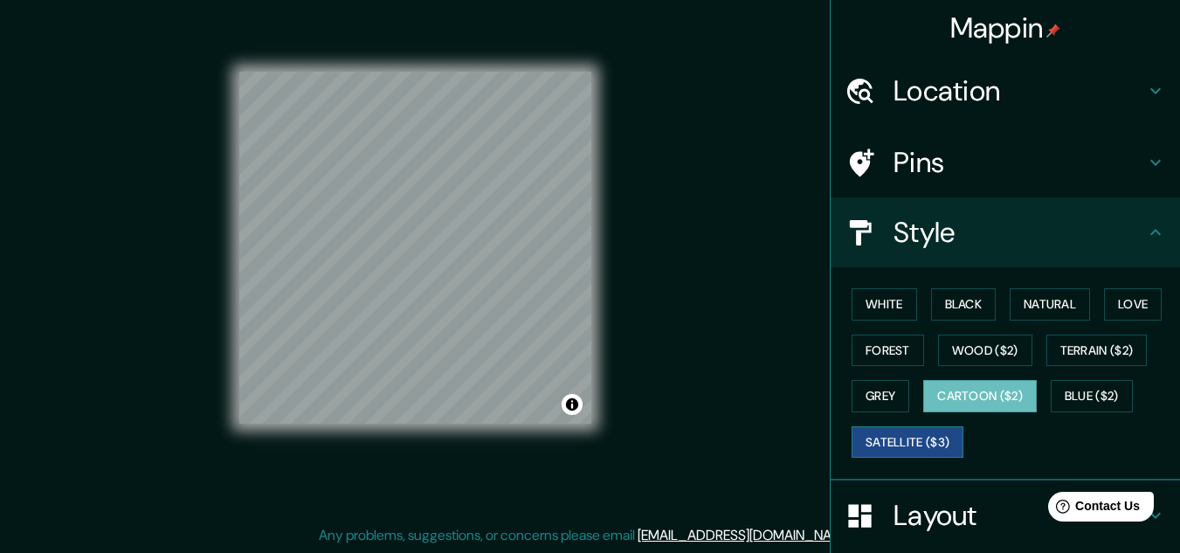
click at [906, 431] on button "Satellite ($3)" at bounding box center [908, 442] width 112 height 32
click at [872, 385] on button "Grey" at bounding box center [881, 396] width 58 height 32
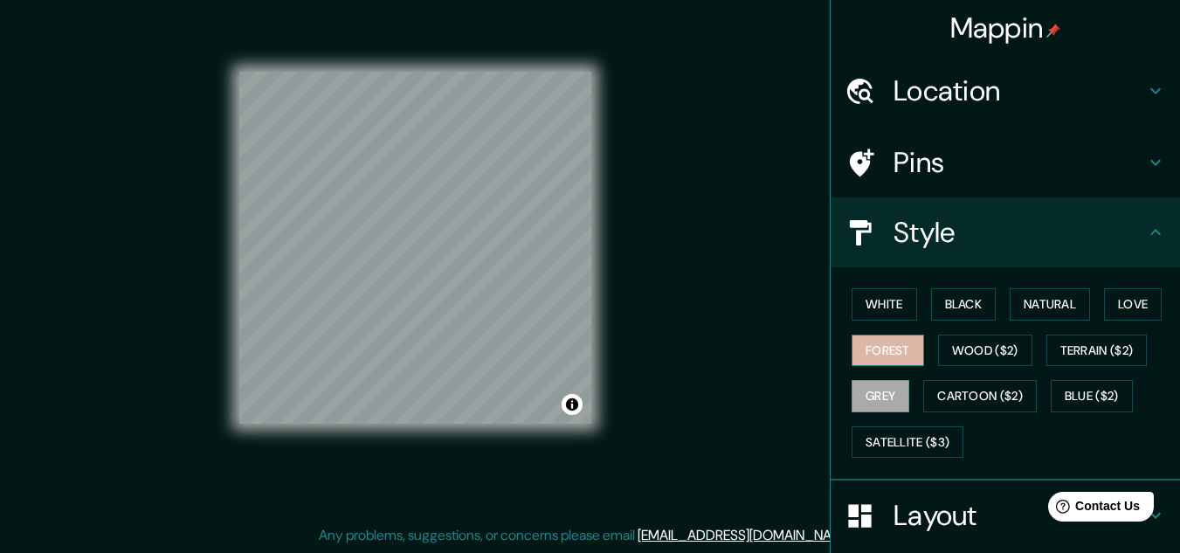
click at [880, 345] on button "Forest" at bounding box center [888, 350] width 72 height 32
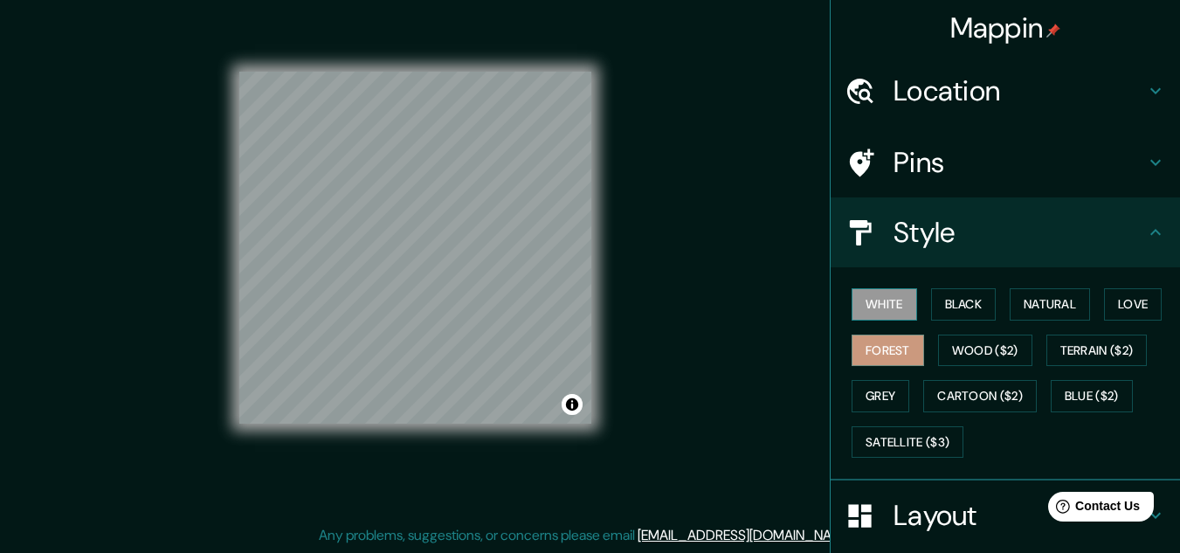
click at [884, 302] on button "White" at bounding box center [885, 304] width 66 height 32
click at [967, 304] on button "Black" at bounding box center [964, 304] width 66 height 32
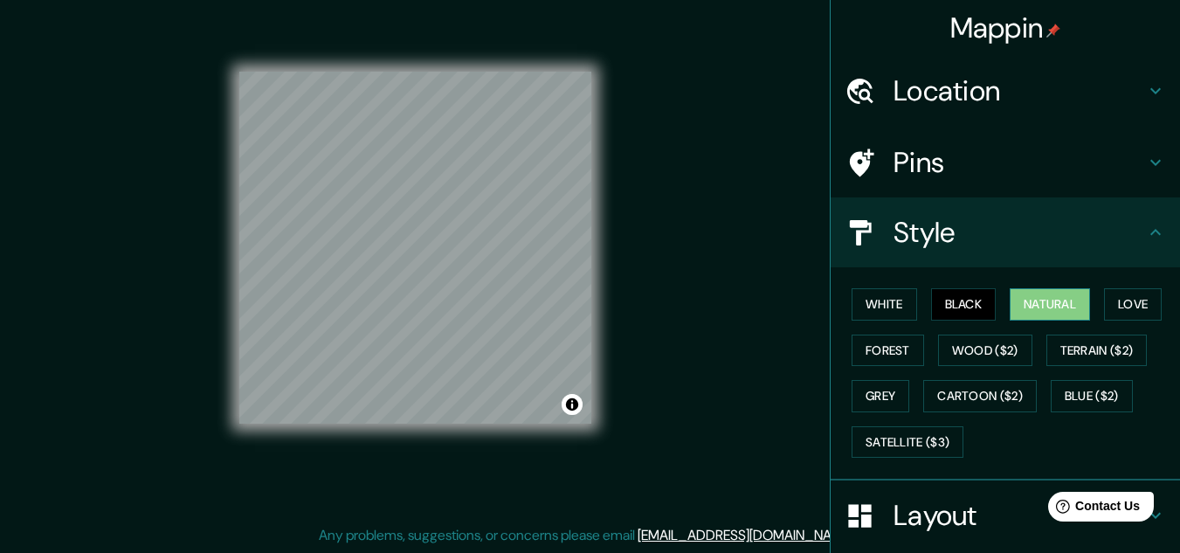
click at [1010, 313] on button "Natural" at bounding box center [1050, 304] width 80 height 32
click at [1104, 312] on button "Love" at bounding box center [1133, 304] width 58 height 32
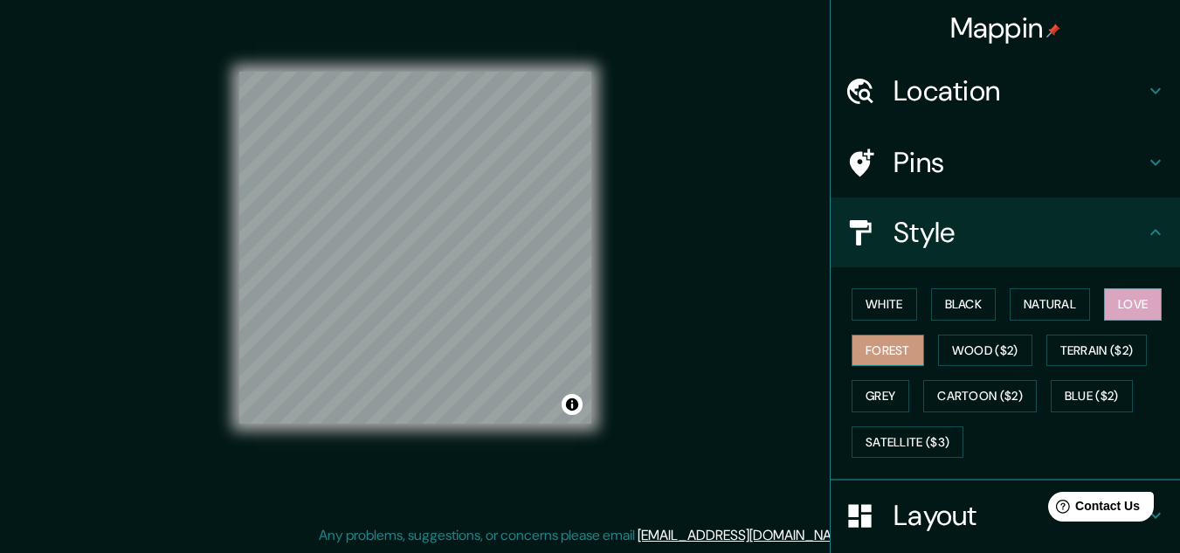
click at [887, 356] on button "Forest" at bounding box center [888, 350] width 72 height 32
click at [982, 346] on button "Wood ($2)" at bounding box center [985, 350] width 94 height 32
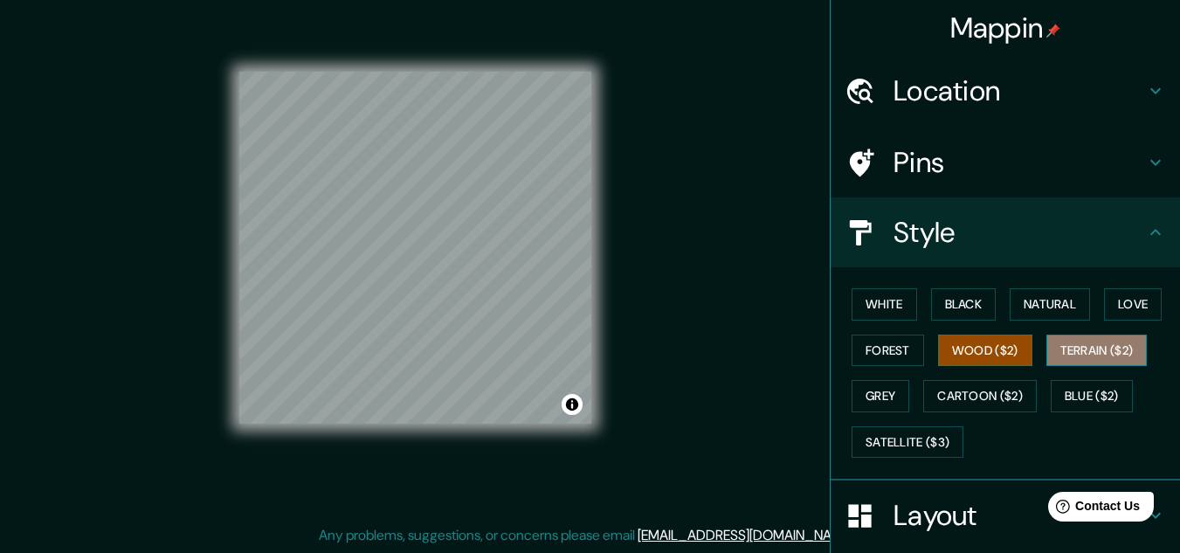
click at [1072, 358] on button "Terrain ($2)" at bounding box center [1096, 350] width 101 height 32
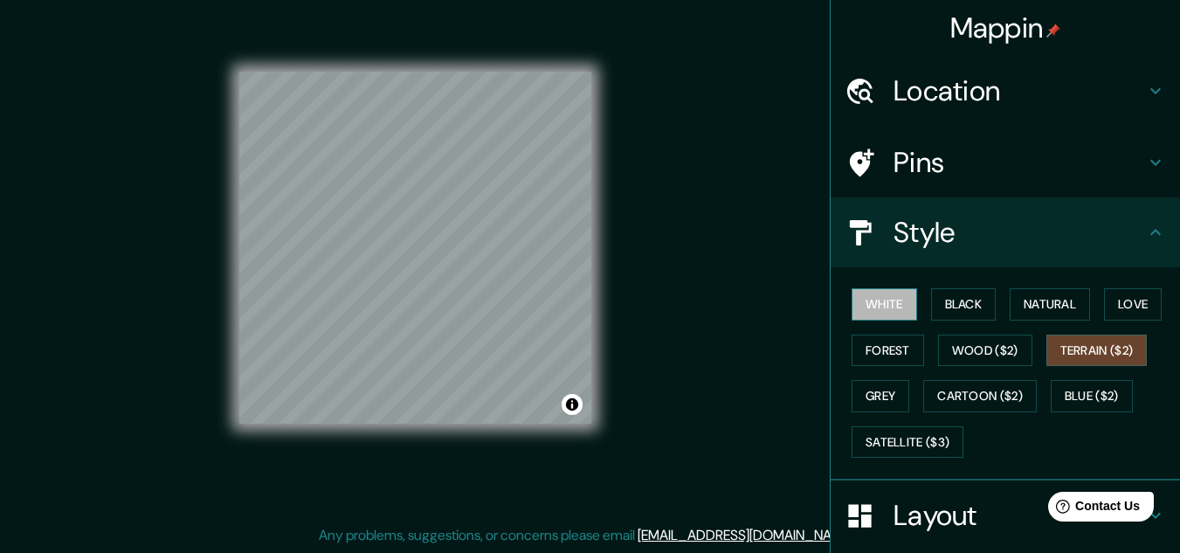
click at [878, 300] on button "White" at bounding box center [885, 304] width 66 height 32
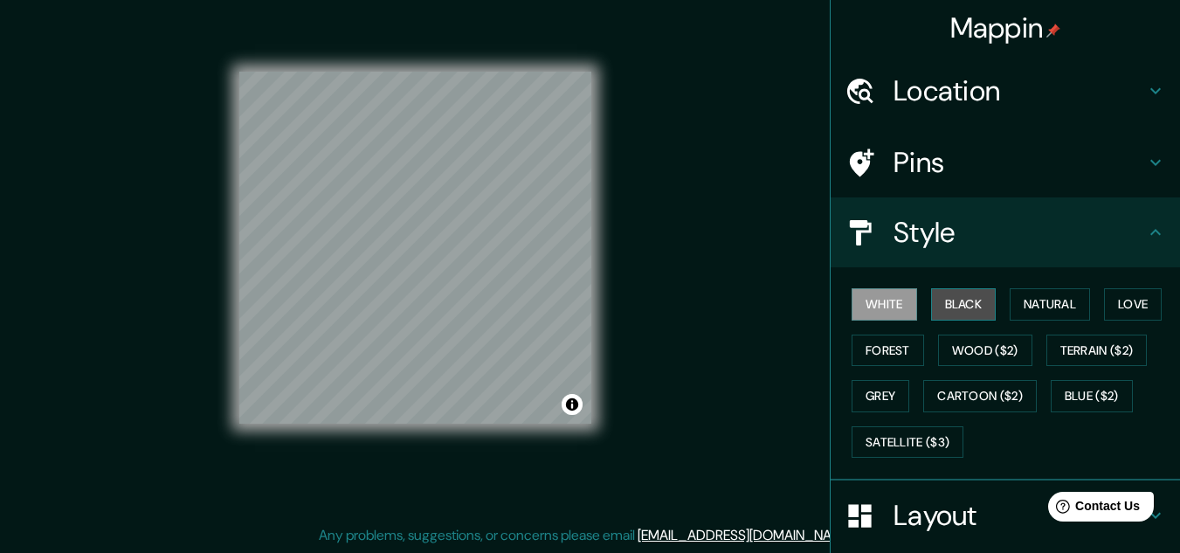
click at [941, 310] on button "Black" at bounding box center [964, 304] width 66 height 32
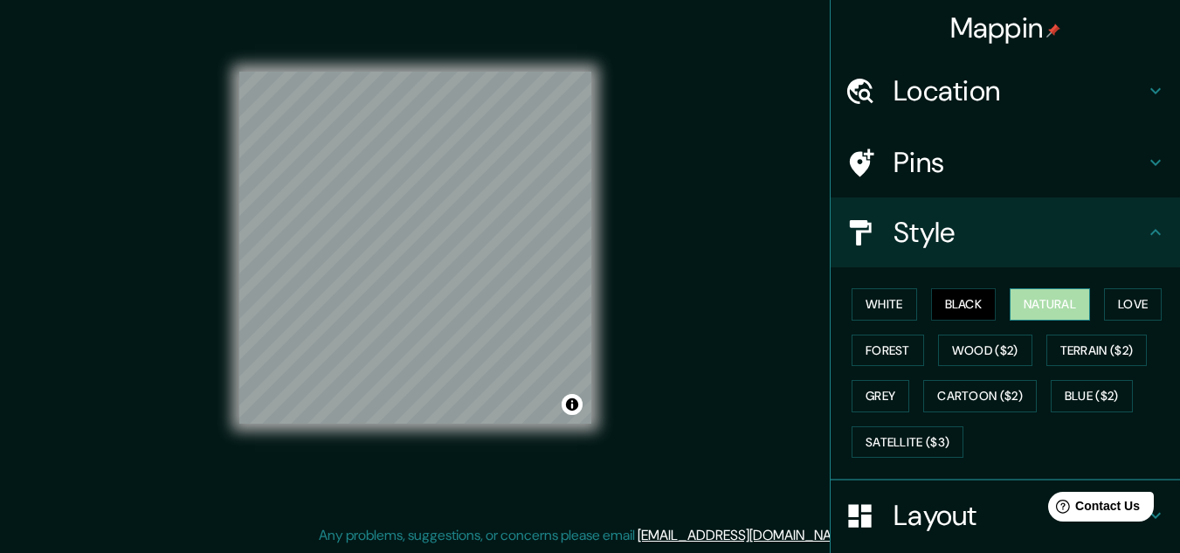
click at [1031, 312] on button "Natural" at bounding box center [1050, 304] width 80 height 32
click at [1110, 307] on button "Love" at bounding box center [1133, 304] width 58 height 32
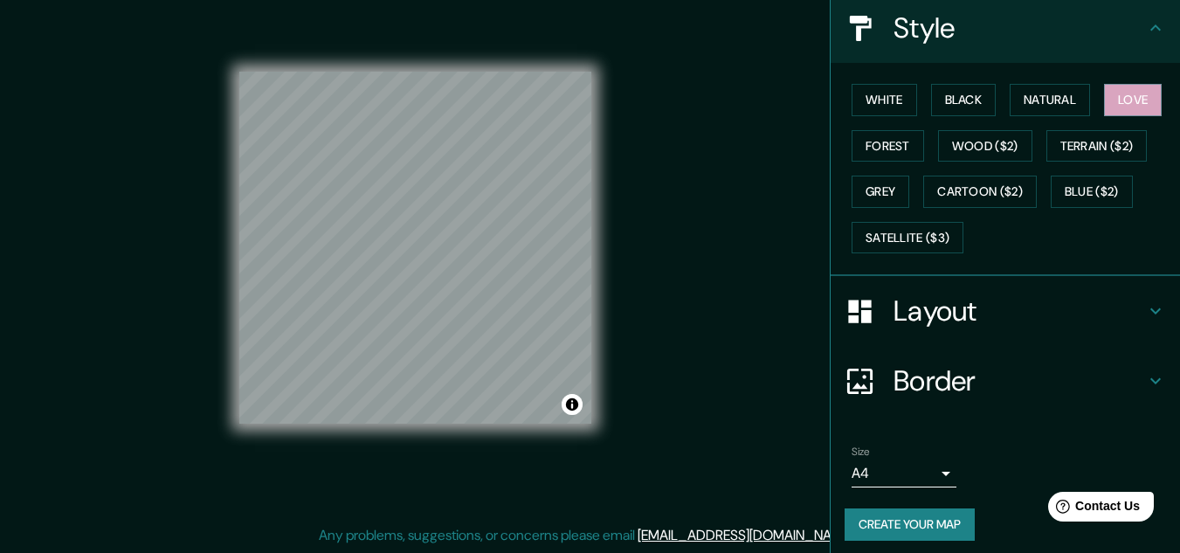
scroll to position [213, 0]
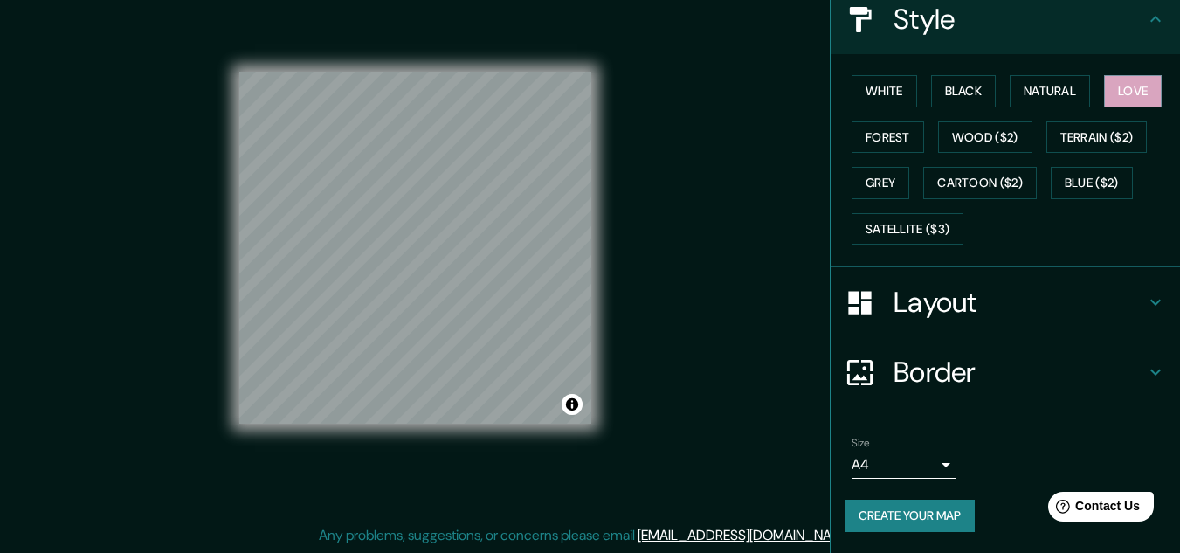
click at [898, 517] on button "Create your map" at bounding box center [910, 516] width 130 height 32
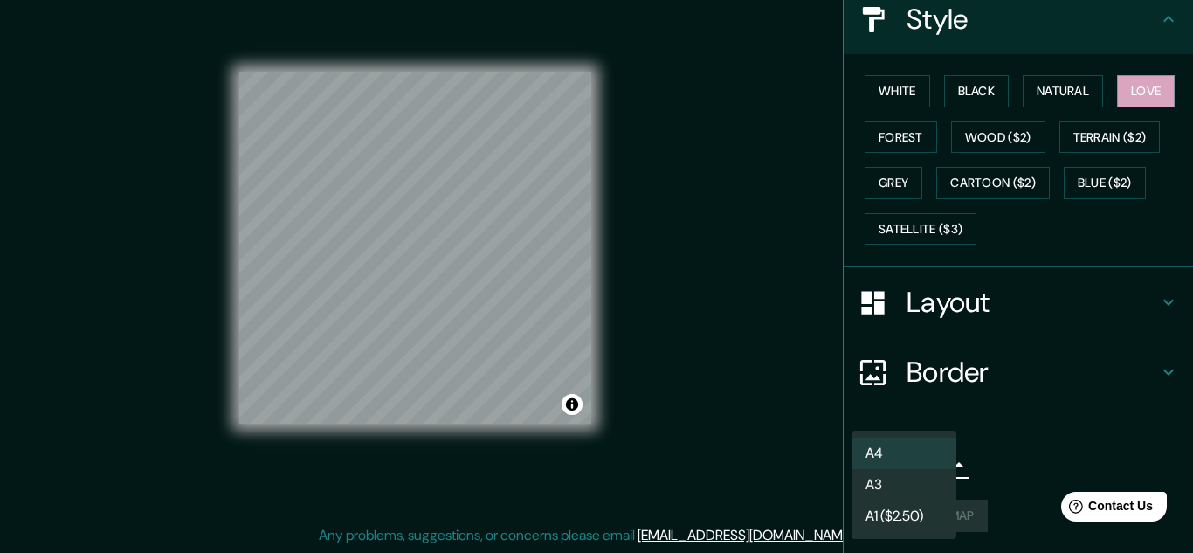
click at [888, 456] on body "Mappin Location [GEOGRAPHIC_DATA], [GEOGRAPHIC_DATA], [GEOGRAPHIC_DATA] Pins St…" at bounding box center [596, 247] width 1193 height 553
click at [1011, 465] on div at bounding box center [596, 276] width 1193 height 553
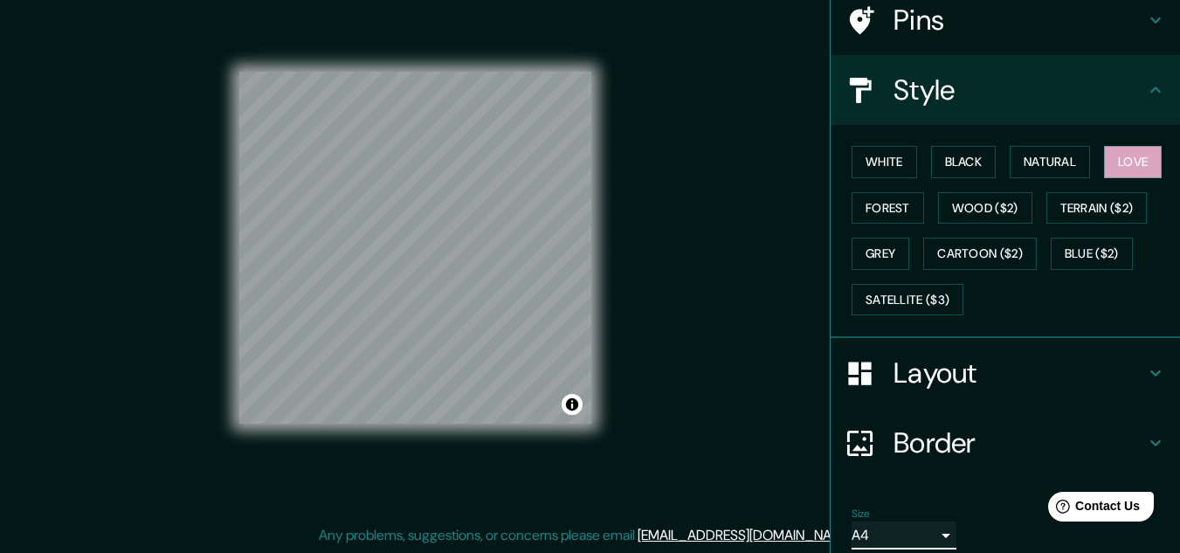
scroll to position [191, 0]
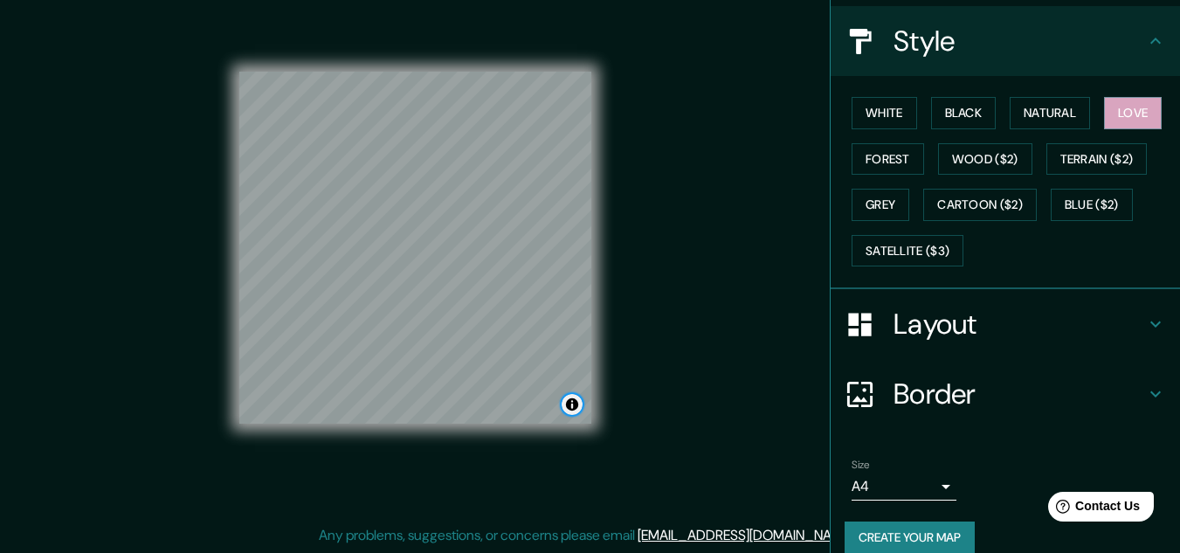
click at [575, 411] on button "Toggle attribution" at bounding box center [572, 404] width 21 height 21
click at [773, 435] on div "Mappin Location [GEOGRAPHIC_DATA], [GEOGRAPHIC_DATA], [GEOGRAPHIC_DATA] Pins St…" at bounding box center [590, 262] width 1180 height 582
click at [893, 531] on button "Create your map" at bounding box center [910, 537] width 130 height 32
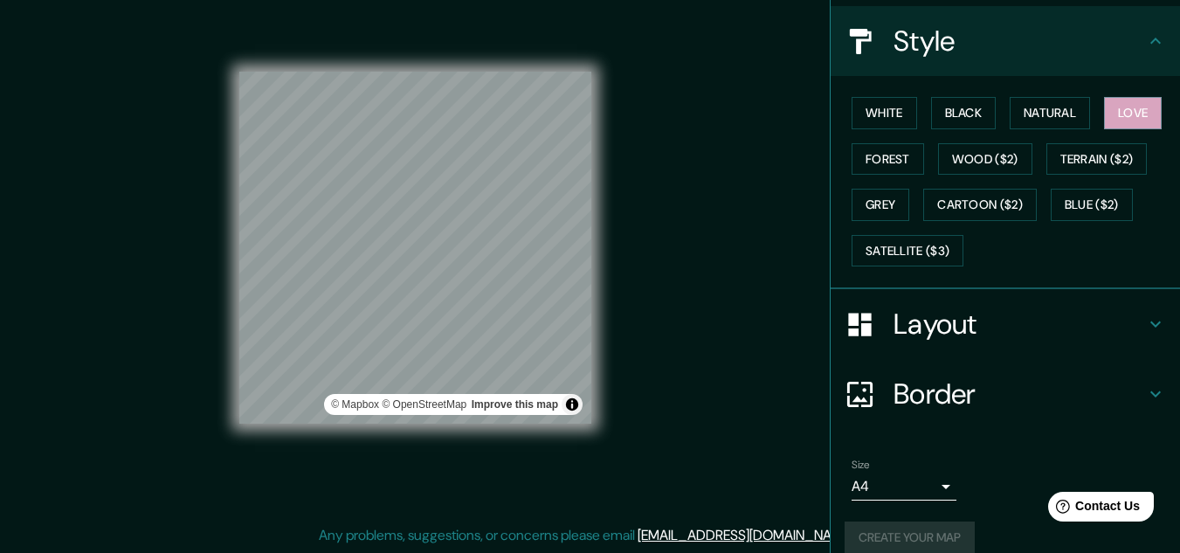
scroll to position [213, 0]
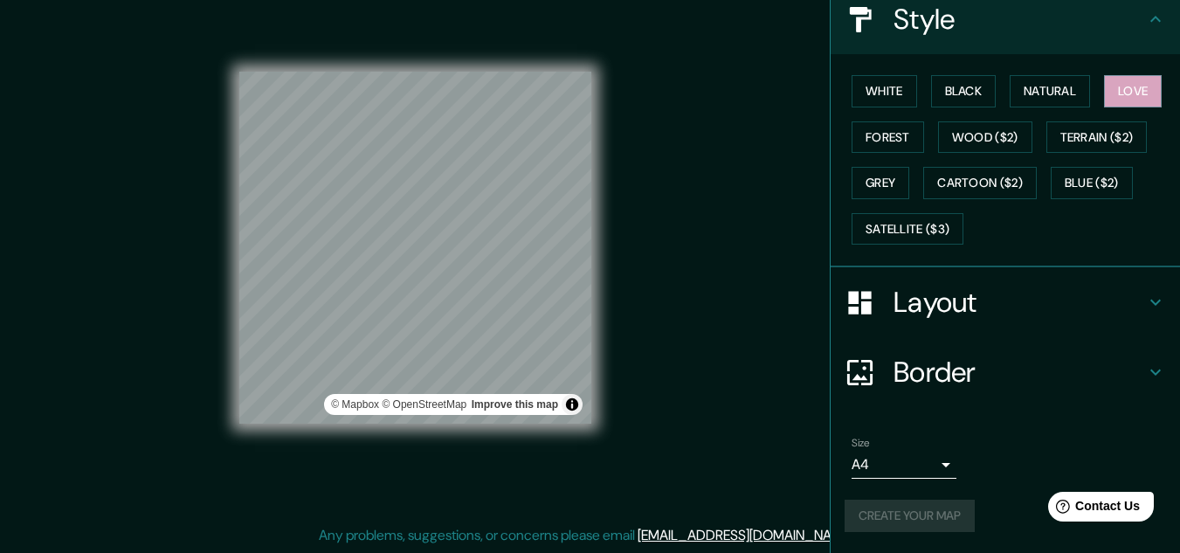
click at [672, 164] on div "Mappin Location [GEOGRAPHIC_DATA], [GEOGRAPHIC_DATA], [GEOGRAPHIC_DATA] Pins St…" at bounding box center [590, 262] width 1180 height 582
click at [692, 323] on div "Mappin Location [GEOGRAPHIC_DATA], [GEOGRAPHIC_DATA], [GEOGRAPHIC_DATA] Pins St…" at bounding box center [590, 262] width 1180 height 582
click at [677, 253] on div "Mappin Location [GEOGRAPHIC_DATA], [GEOGRAPHIC_DATA], [GEOGRAPHIC_DATA] Pins St…" at bounding box center [590, 262] width 1180 height 582
click at [902, 513] on button "Create your map" at bounding box center [910, 516] width 130 height 32
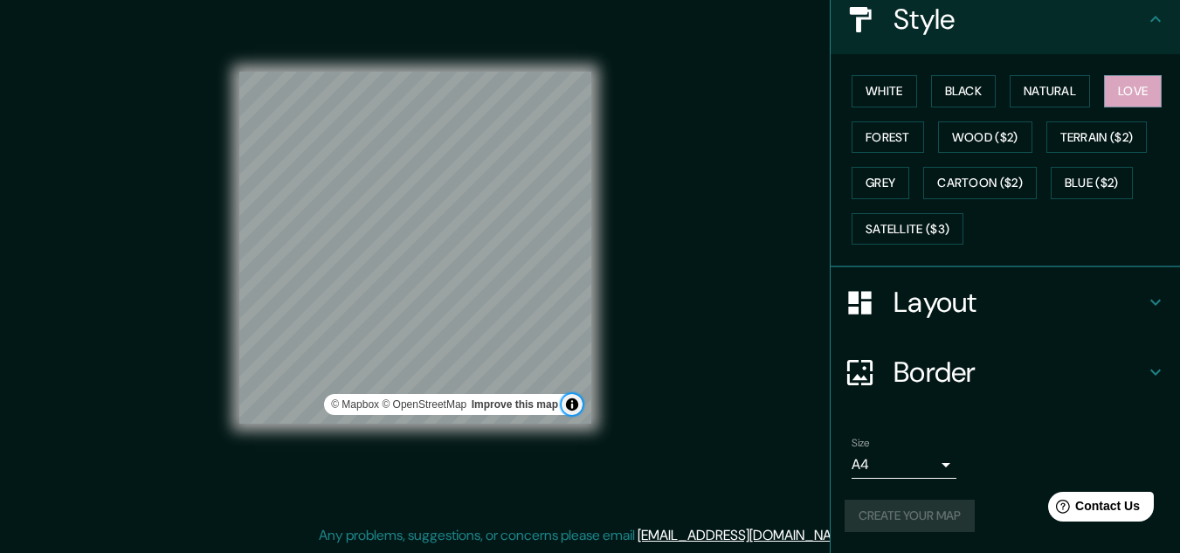
click at [567, 402] on button "Toggle attribution" at bounding box center [572, 404] width 21 height 21
click at [705, 397] on div "Mappin Location [GEOGRAPHIC_DATA], [GEOGRAPHIC_DATA], [GEOGRAPHIC_DATA] Pins St…" at bounding box center [590, 262] width 1180 height 582
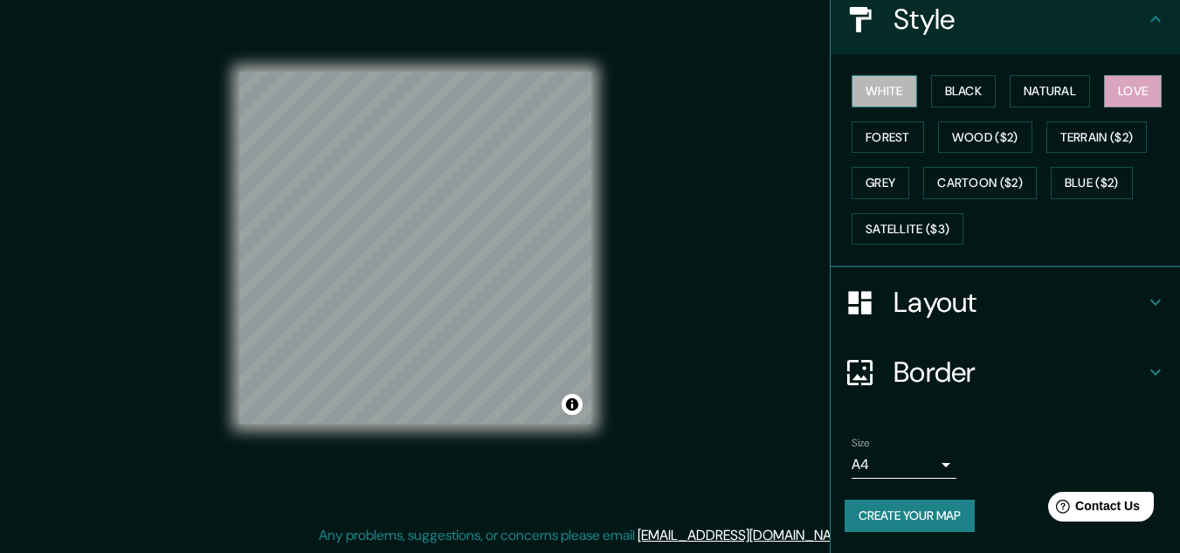
click at [867, 86] on button "White" at bounding box center [885, 91] width 66 height 32
click at [956, 92] on button "Black" at bounding box center [964, 91] width 66 height 32
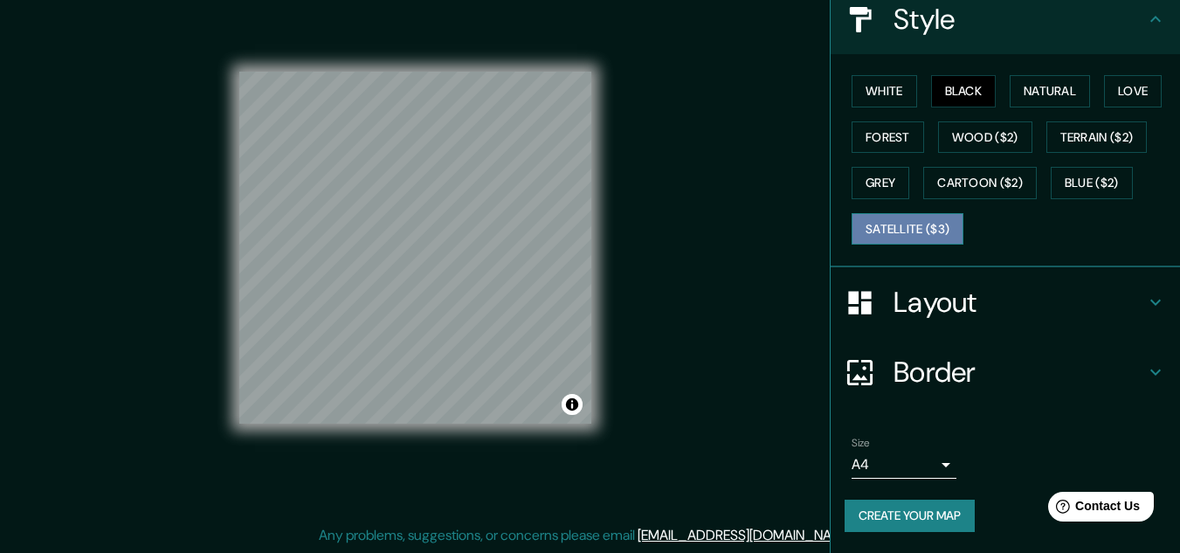
click at [918, 217] on button "Satellite ($3)" at bounding box center [908, 229] width 112 height 32
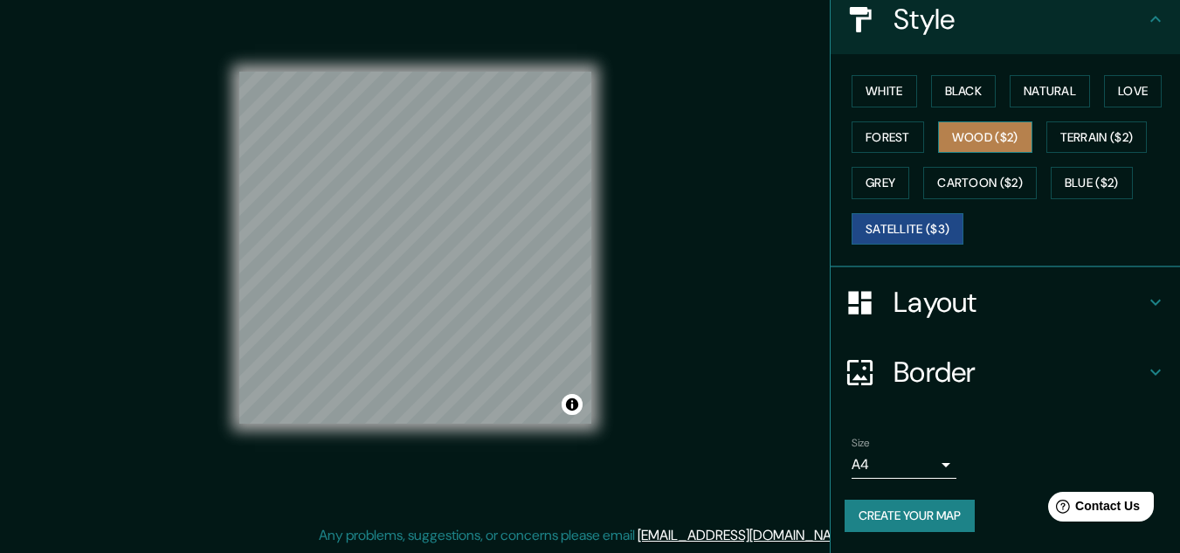
click at [955, 124] on button "Wood ($2)" at bounding box center [985, 137] width 94 height 32
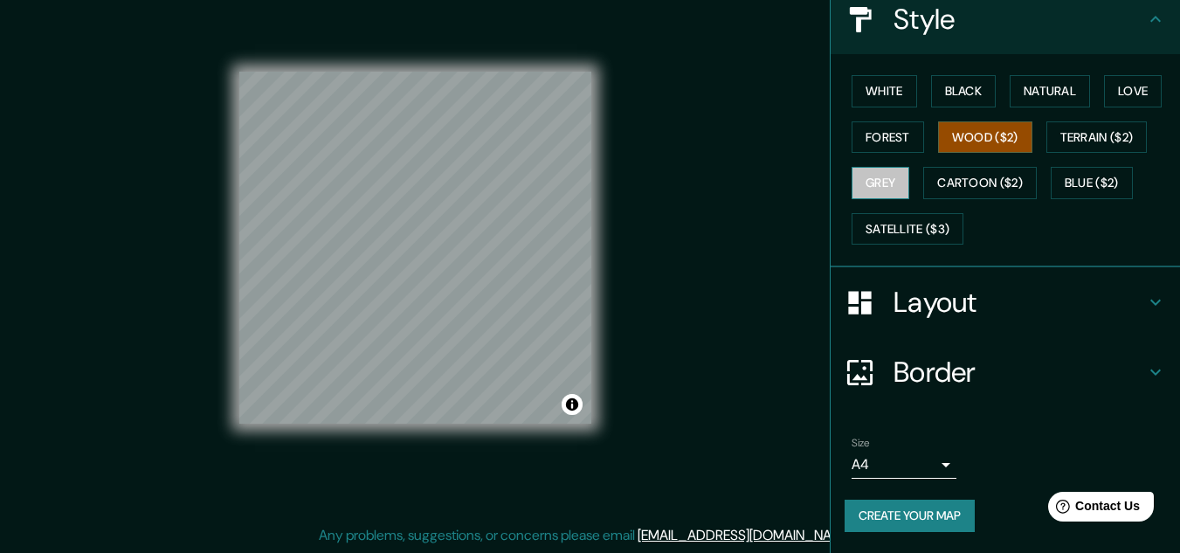
click at [860, 183] on button "Grey" at bounding box center [881, 183] width 58 height 32
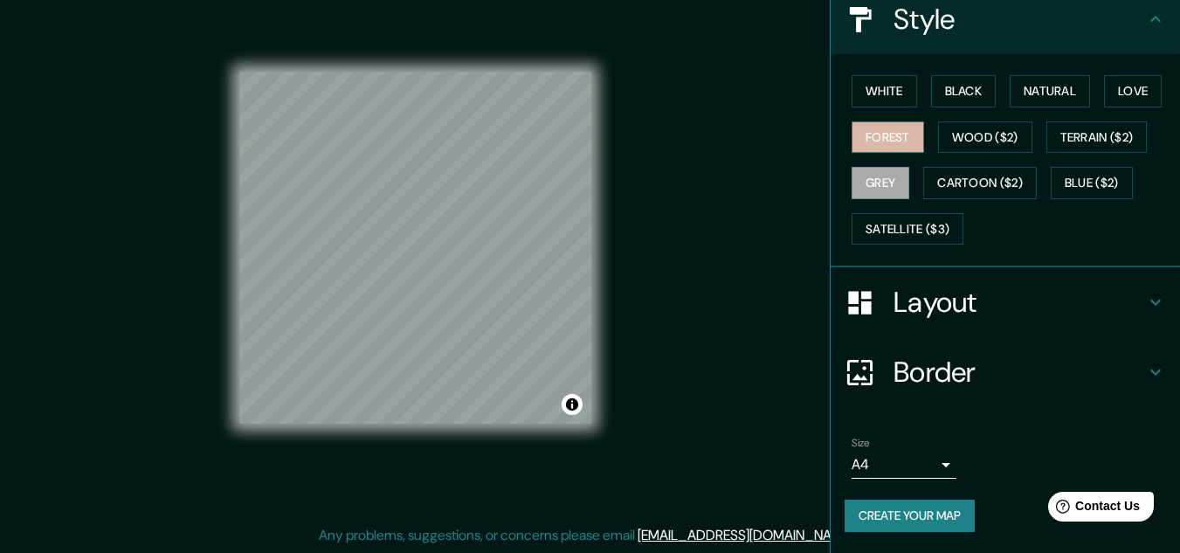
click at [858, 138] on button "Forest" at bounding box center [888, 137] width 72 height 32
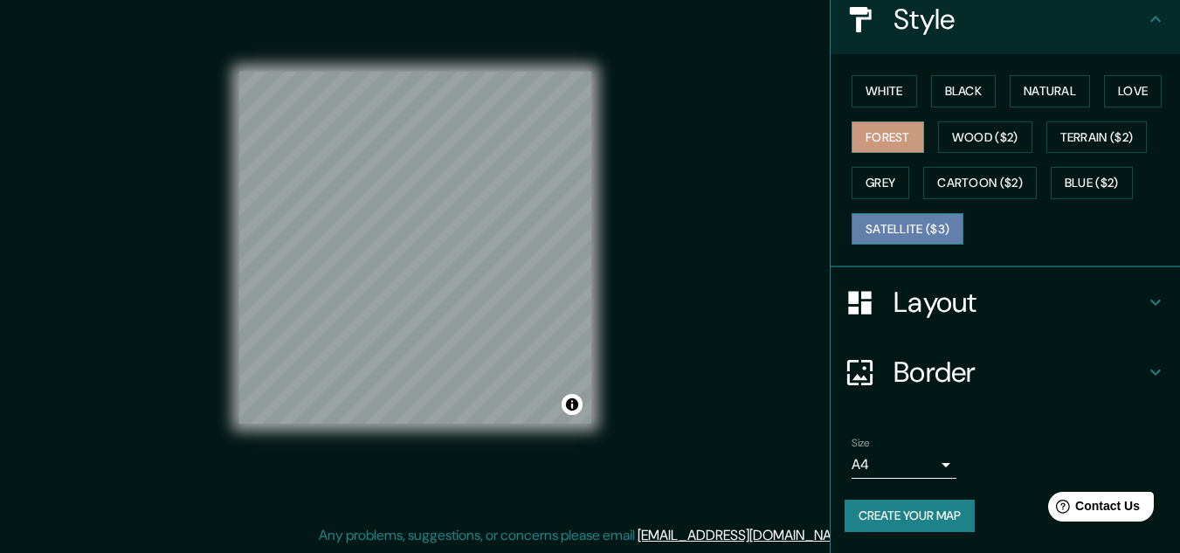
click at [898, 215] on button "Satellite ($3)" at bounding box center [908, 229] width 112 height 32
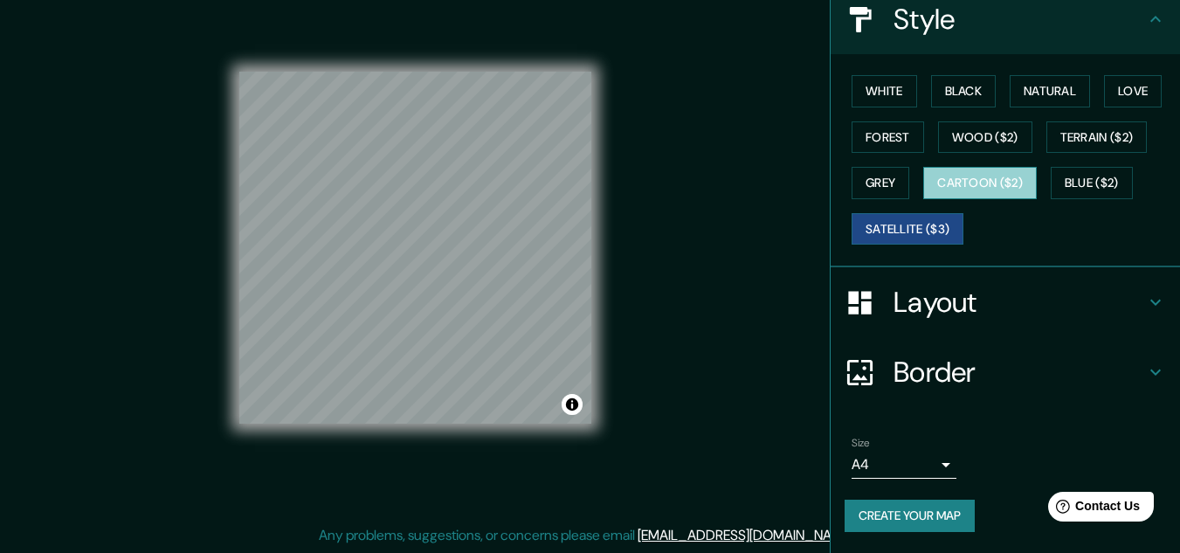
click at [941, 176] on button "Cartoon ($2)" at bounding box center [980, 183] width 114 height 32
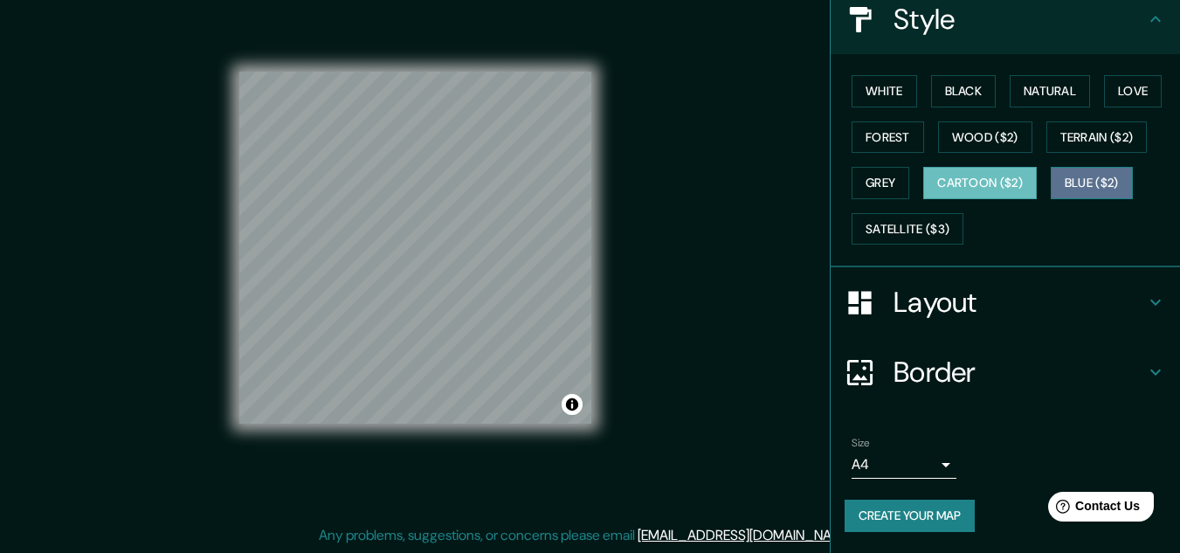
click at [1059, 179] on button "Blue ($2)" at bounding box center [1092, 183] width 82 height 32
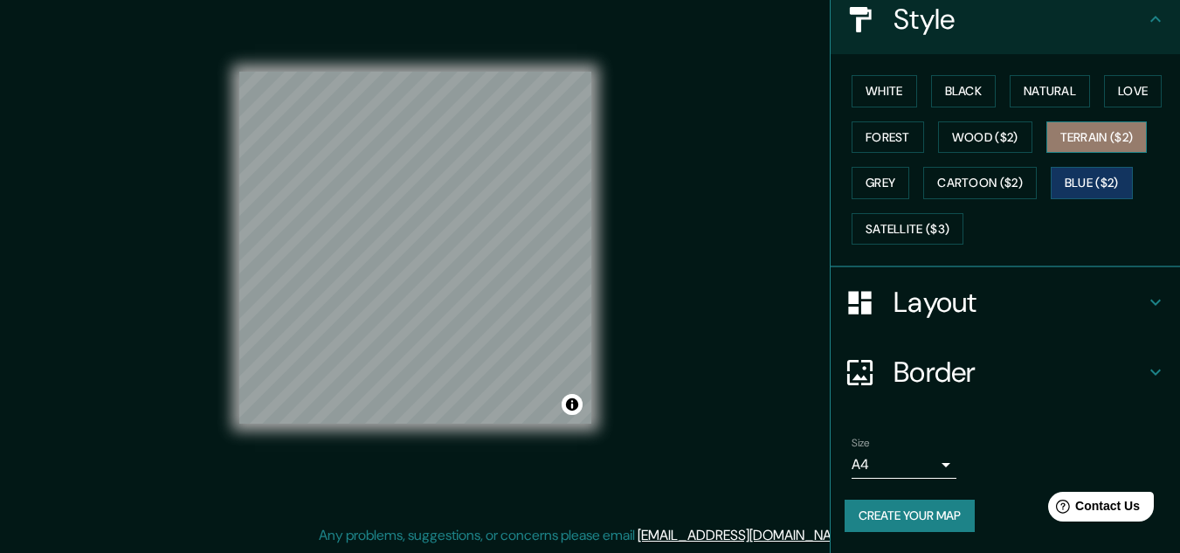
click at [1054, 147] on button "Terrain ($2)" at bounding box center [1096, 137] width 101 height 32
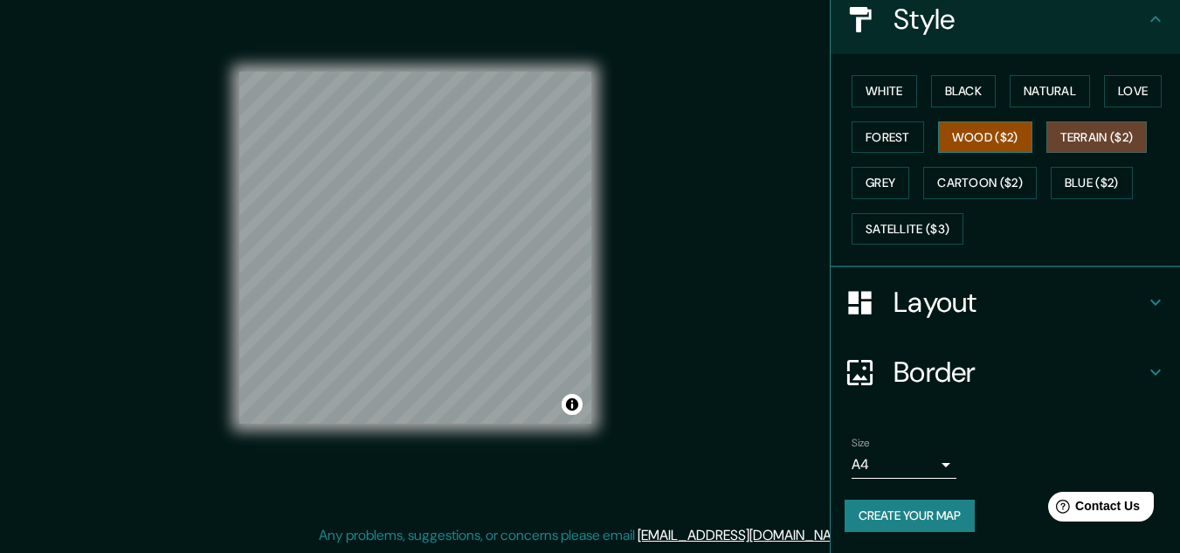
click at [962, 138] on button "Wood ($2)" at bounding box center [985, 137] width 94 height 32
click at [858, 141] on button "Forest" at bounding box center [888, 137] width 72 height 32
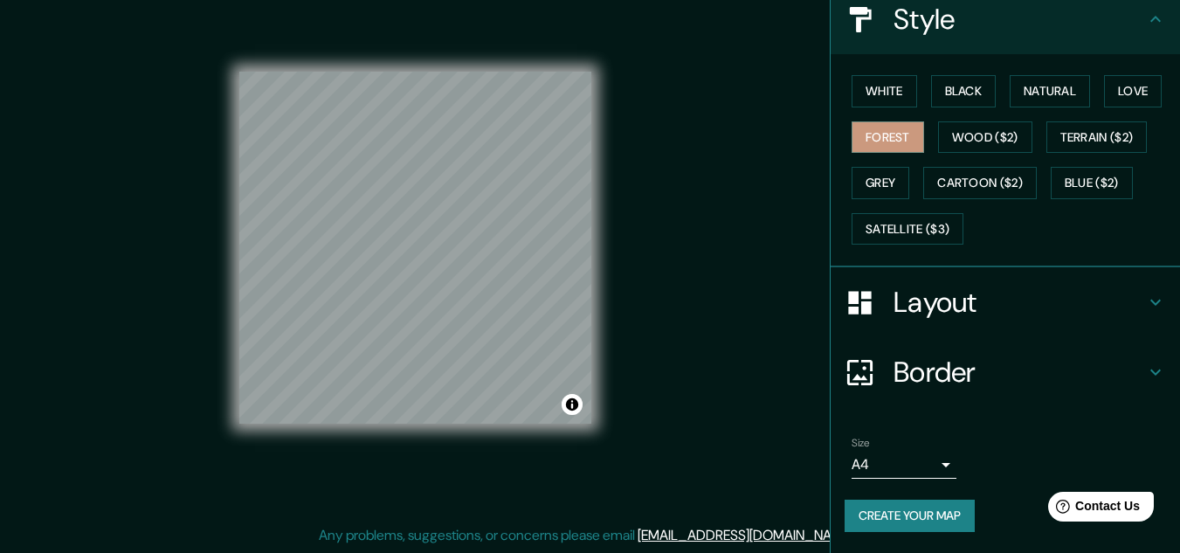
click at [889, 109] on div "White Black Natural Love Forest Wood ($2) Terrain ($2) Grey Cartoon ($2) Blue (…" at bounding box center [1012, 159] width 335 height 183
click at [885, 95] on button "White" at bounding box center [885, 91] width 66 height 32
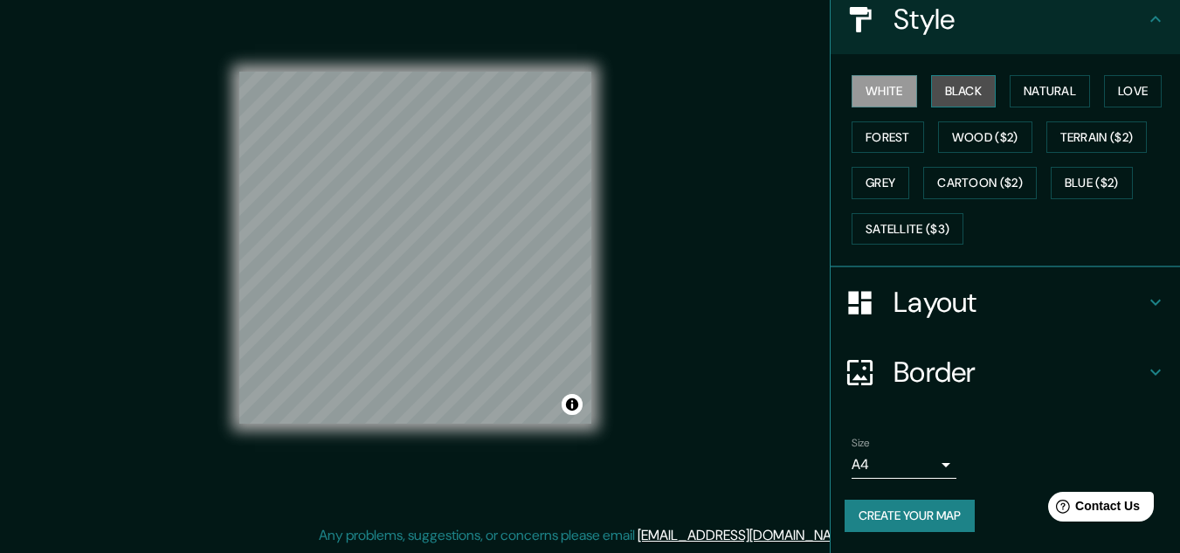
click at [957, 86] on button "Black" at bounding box center [964, 91] width 66 height 32
